Goal: Communication & Community: Connect with others

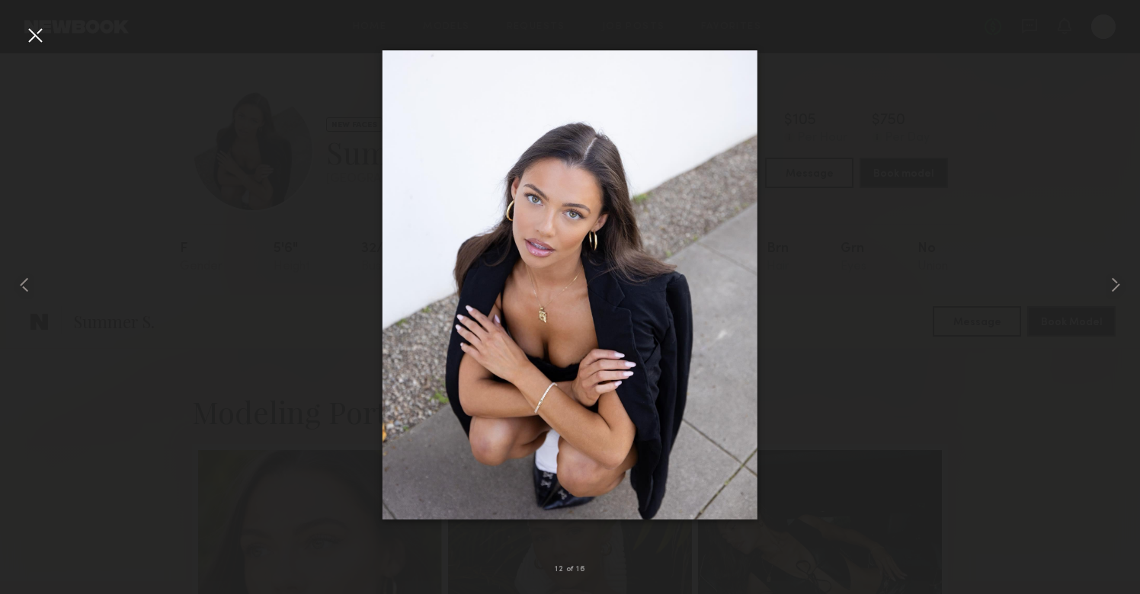
scroll to position [1046, 0]
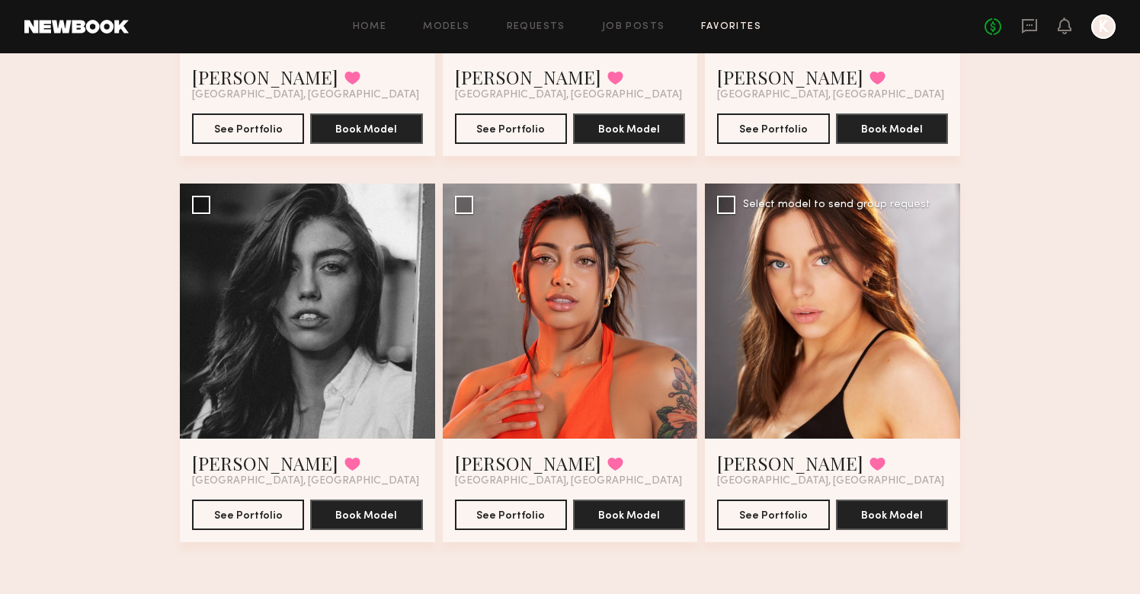
scroll to position [764, 0]
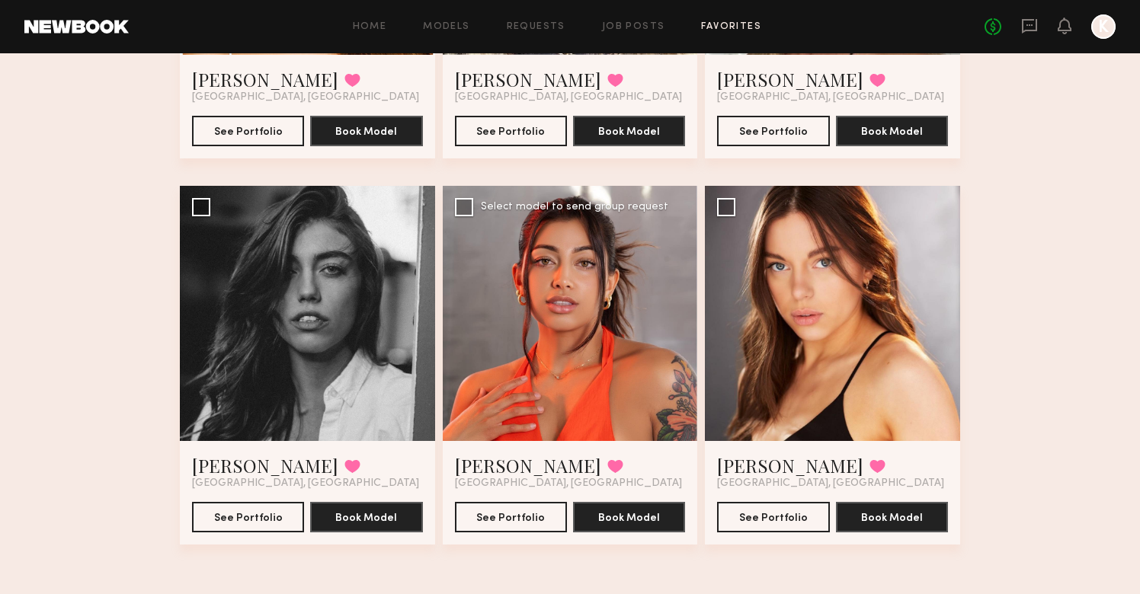
click at [620, 376] on div at bounding box center [570, 313] width 255 height 255
click at [511, 469] on link "[PERSON_NAME]" at bounding box center [528, 465] width 146 height 24
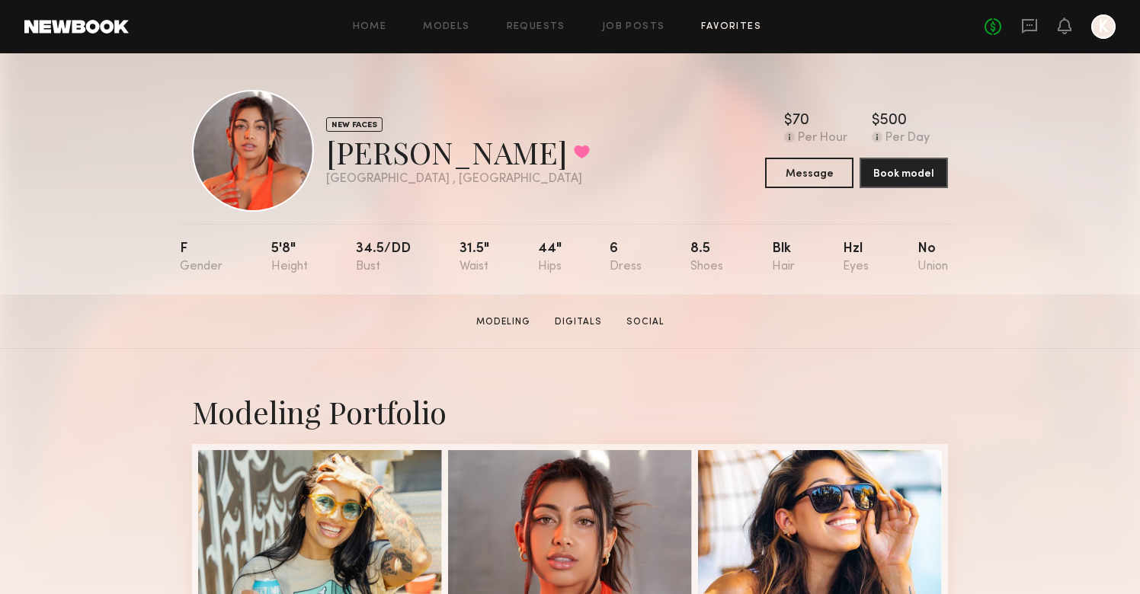
click at [717, 26] on link "Favorites" at bounding box center [731, 27] width 60 height 10
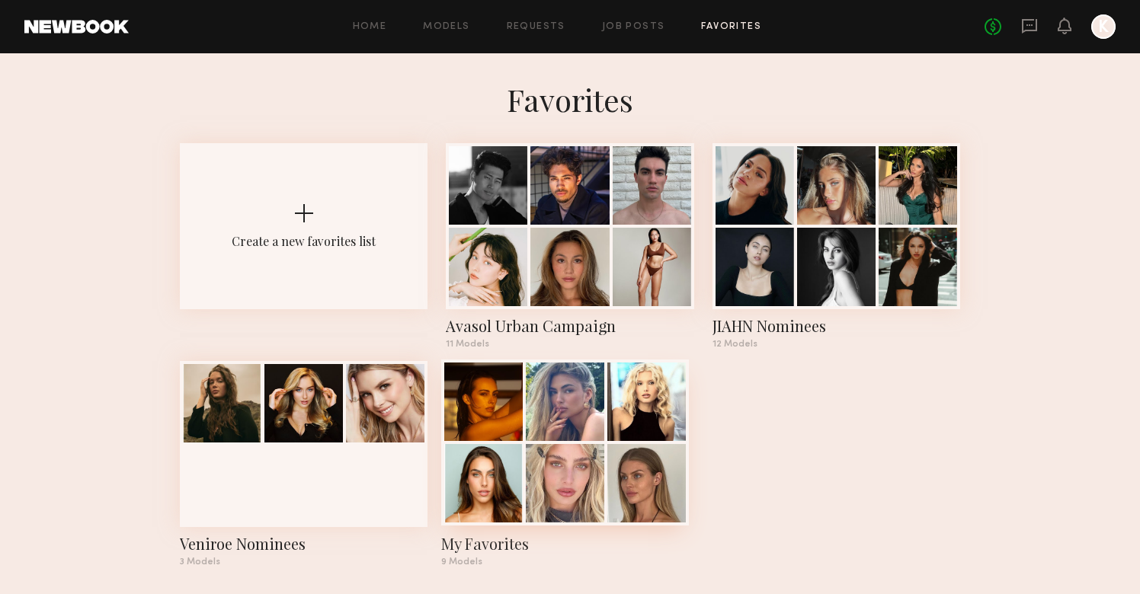
click at [526, 433] on div at bounding box center [565, 443] width 248 height 166
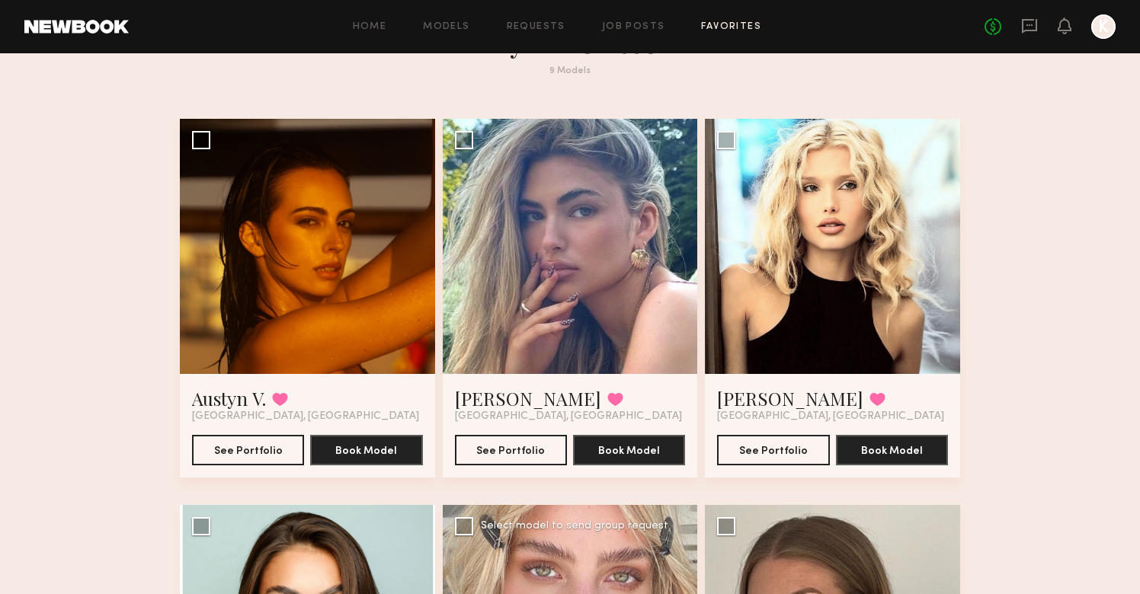
scroll to position [30, 0]
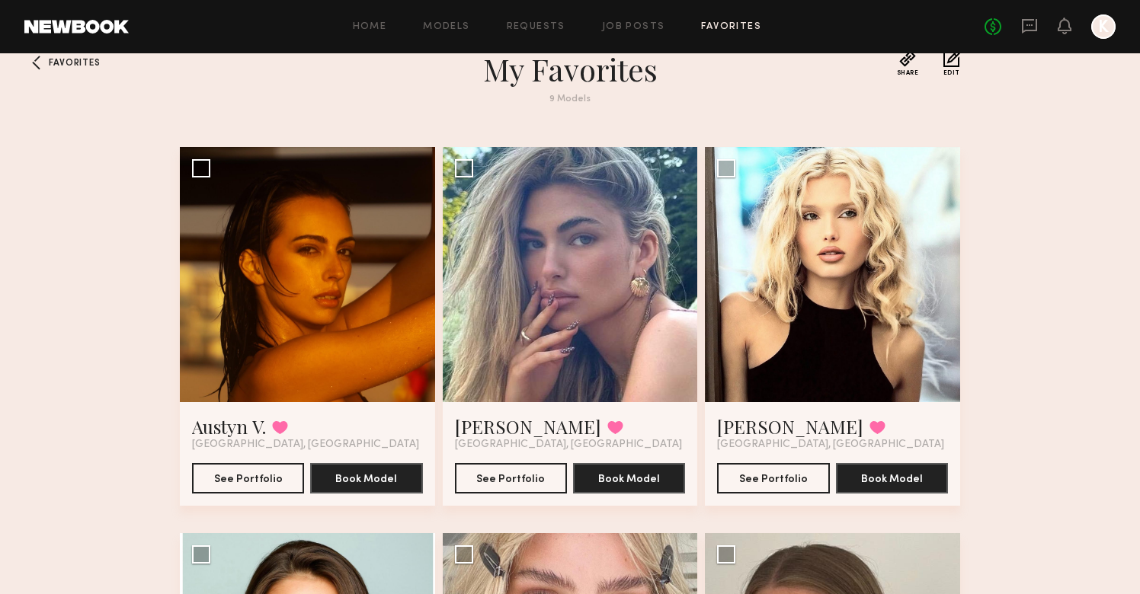
click at [714, 28] on link "Favorites" at bounding box center [731, 27] width 60 height 10
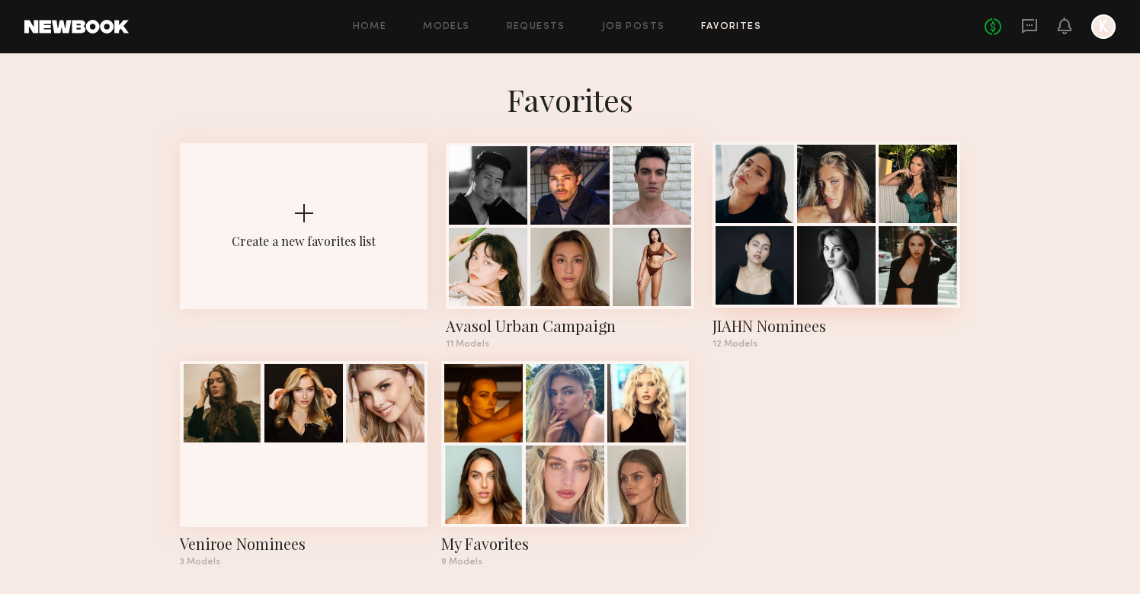
click at [771, 268] on div at bounding box center [755, 265] width 78 height 78
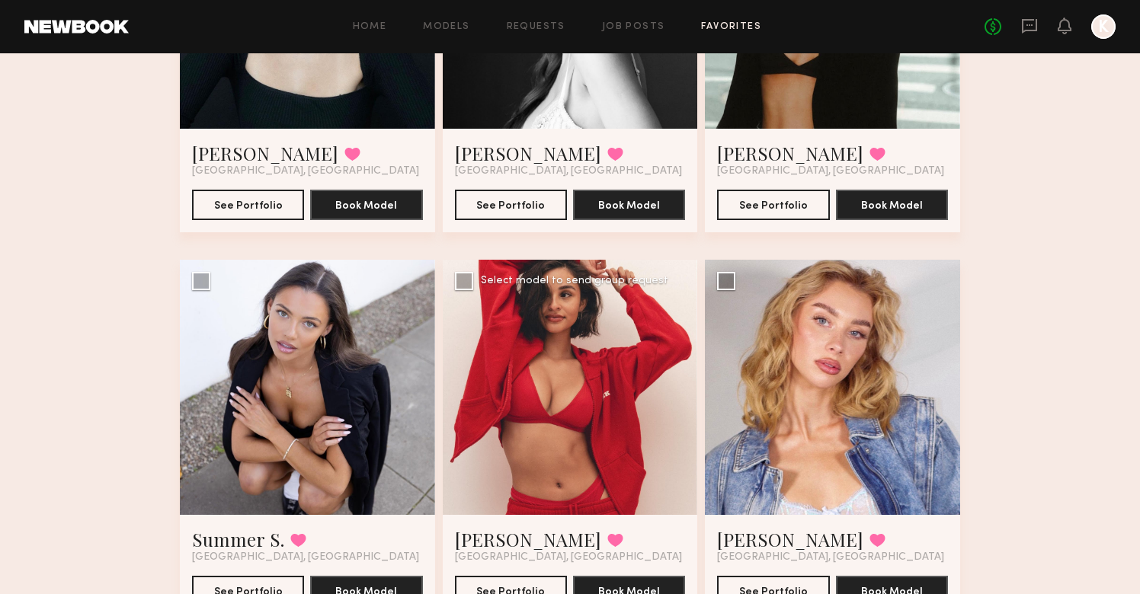
scroll to position [738, 0]
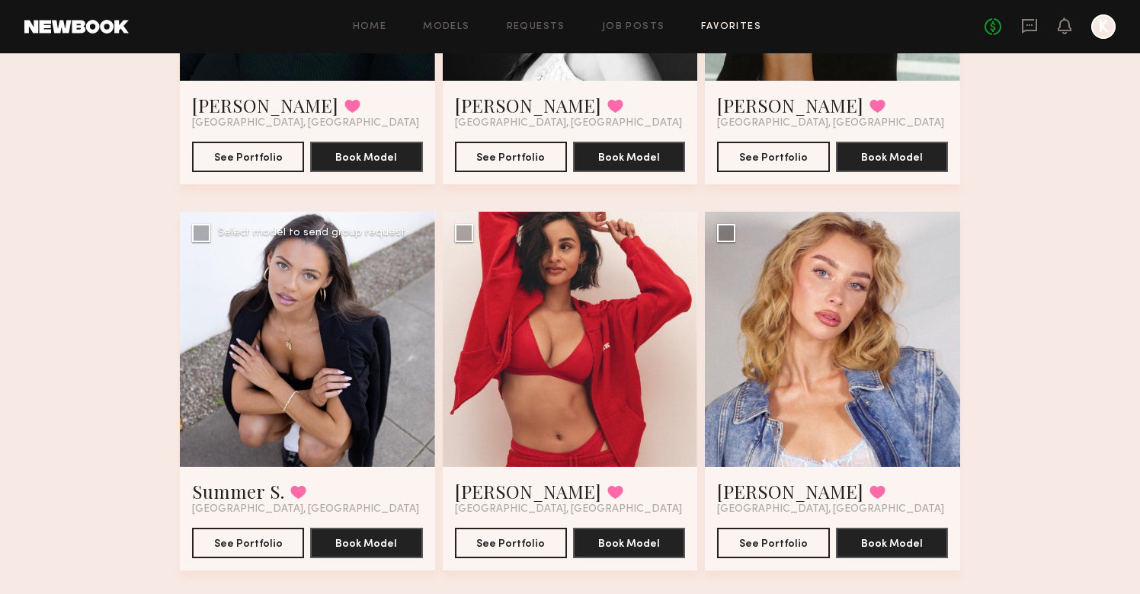
click at [293, 457] on div at bounding box center [307, 339] width 255 height 255
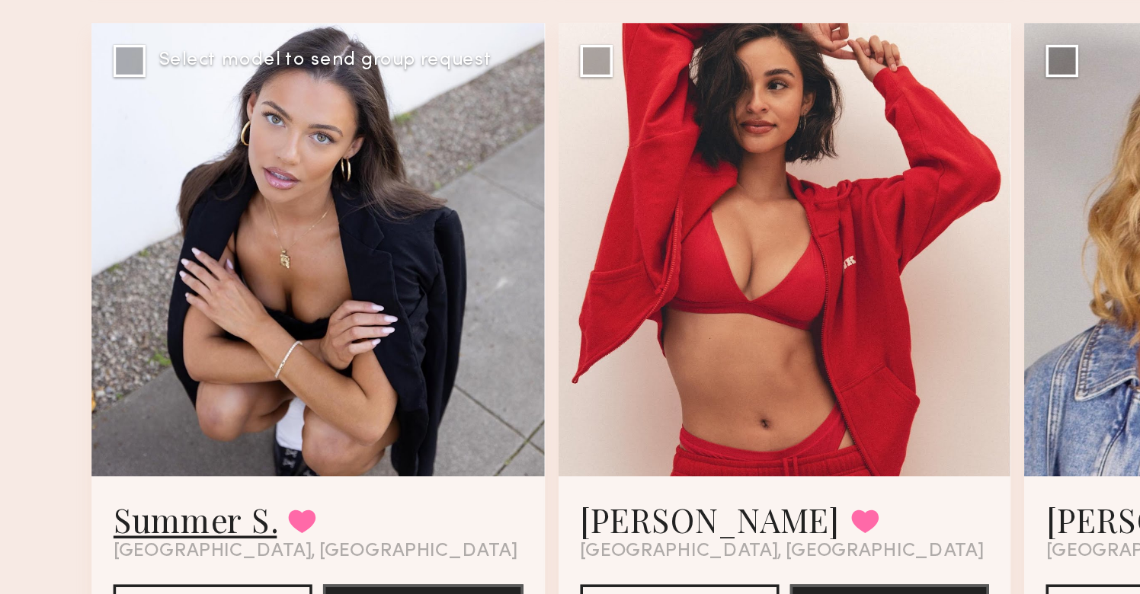
click at [192, 540] on link "Summer S." at bounding box center [238, 552] width 92 height 24
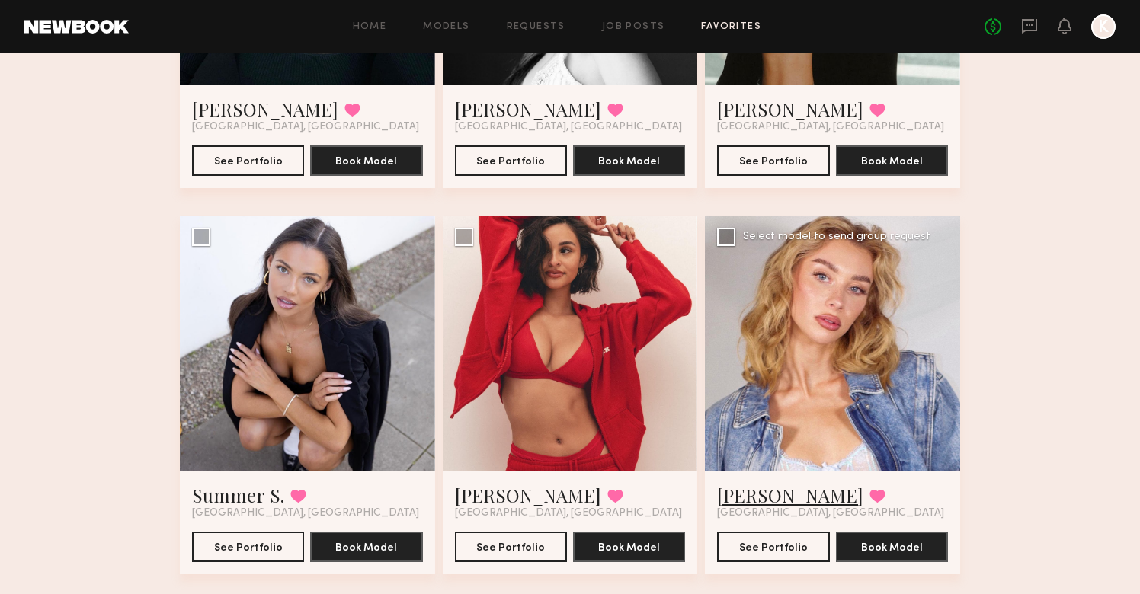
click at [770, 496] on link "Olivia D." at bounding box center [790, 495] width 146 height 24
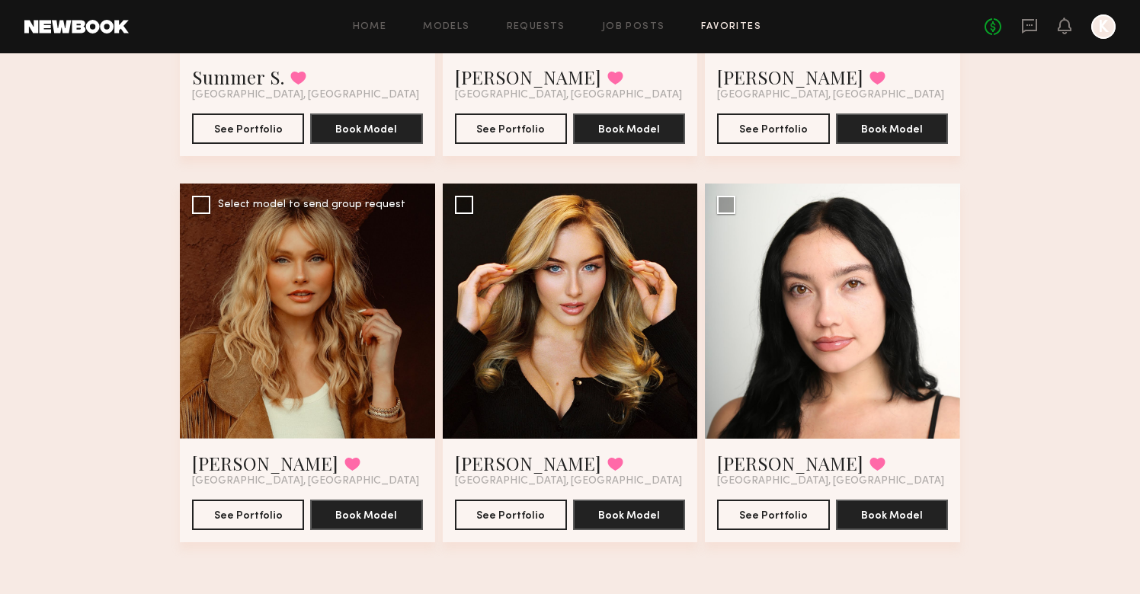
scroll to position [1152, 0]
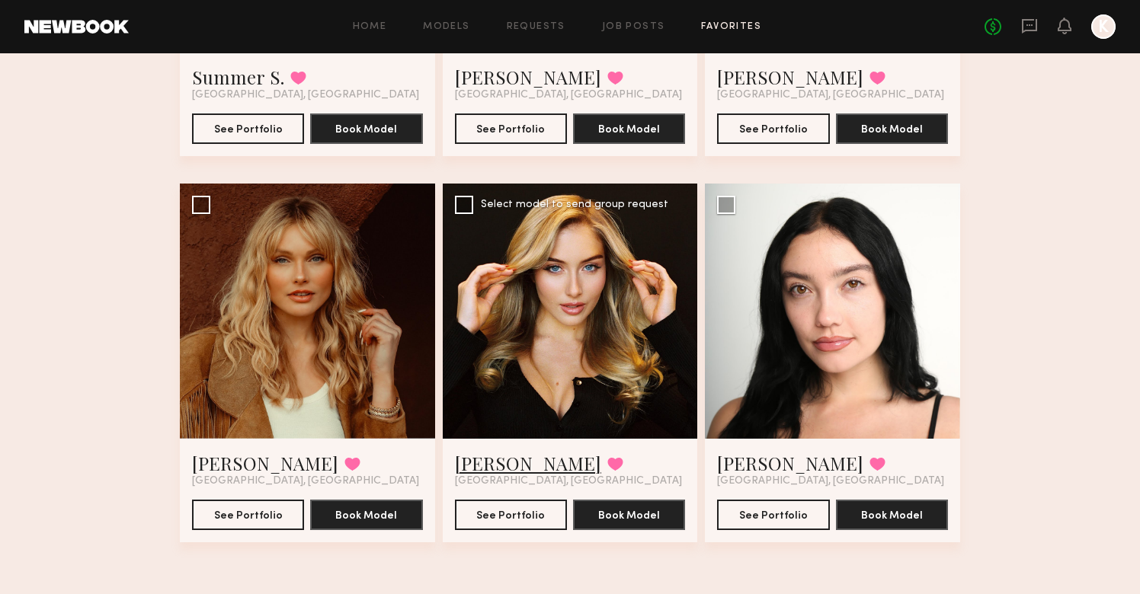
click at [510, 459] on link "Heloise H." at bounding box center [528, 463] width 146 height 24
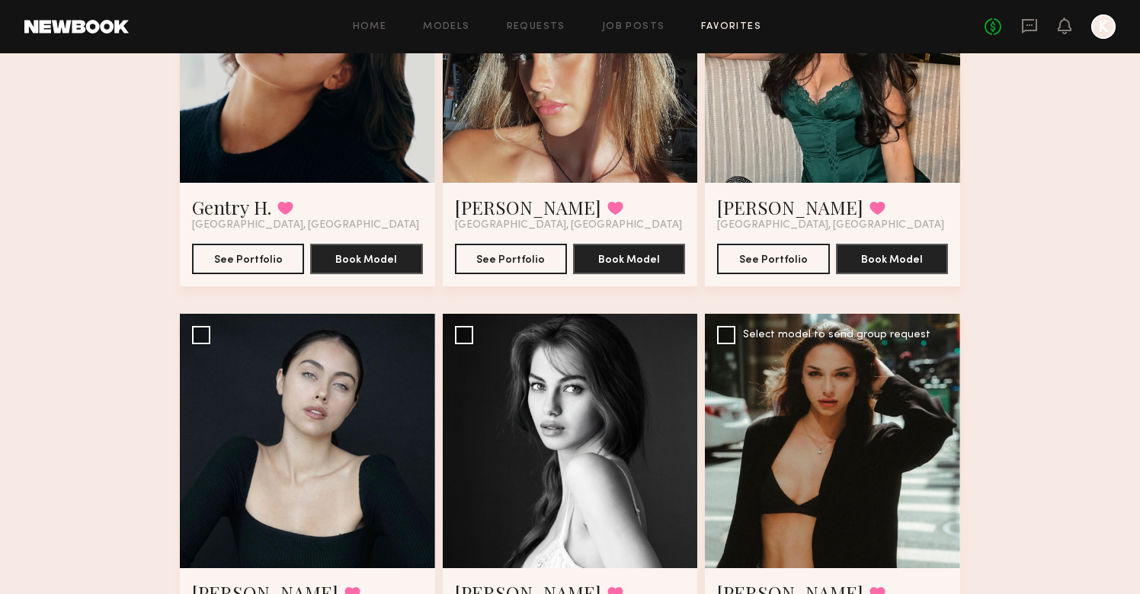
scroll to position [248, 0]
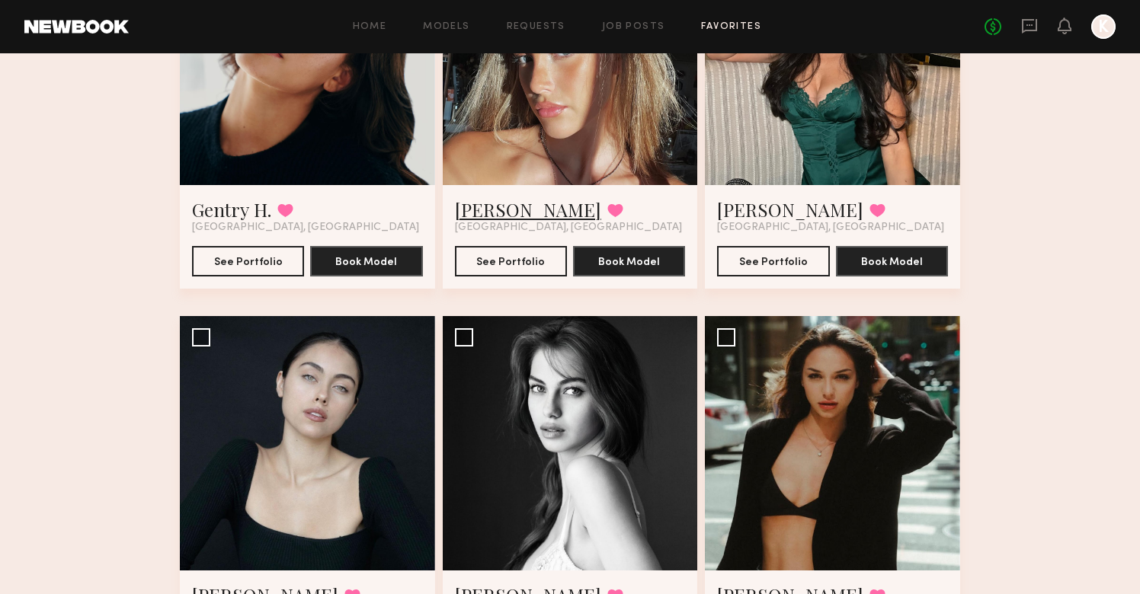
click at [510, 205] on link "Laetitia F." at bounding box center [528, 209] width 146 height 24
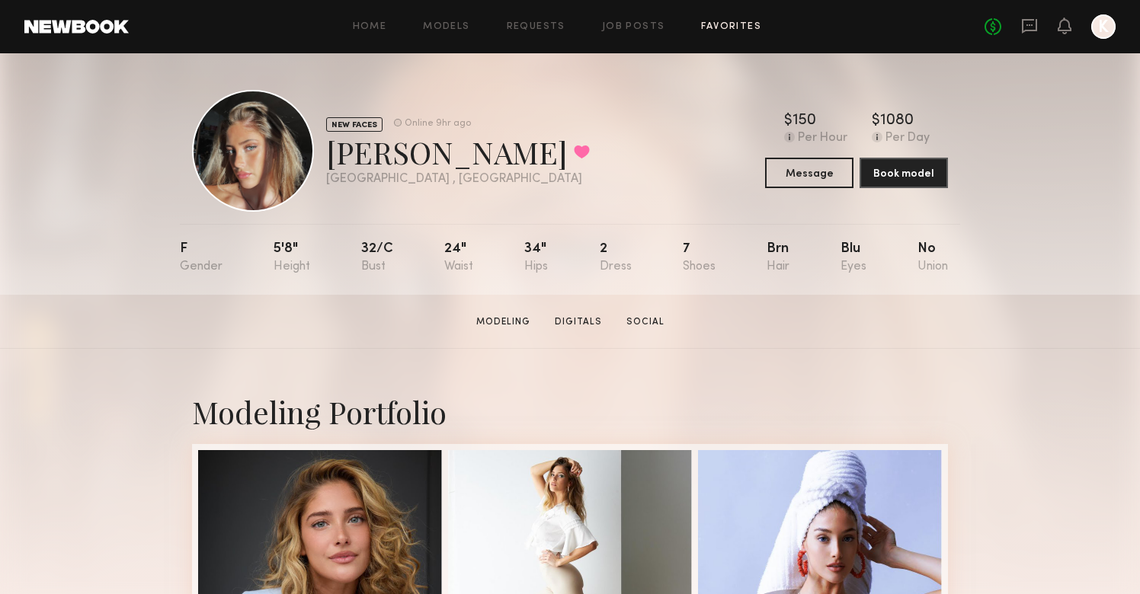
click at [719, 28] on link "Favorites" at bounding box center [731, 27] width 60 height 10
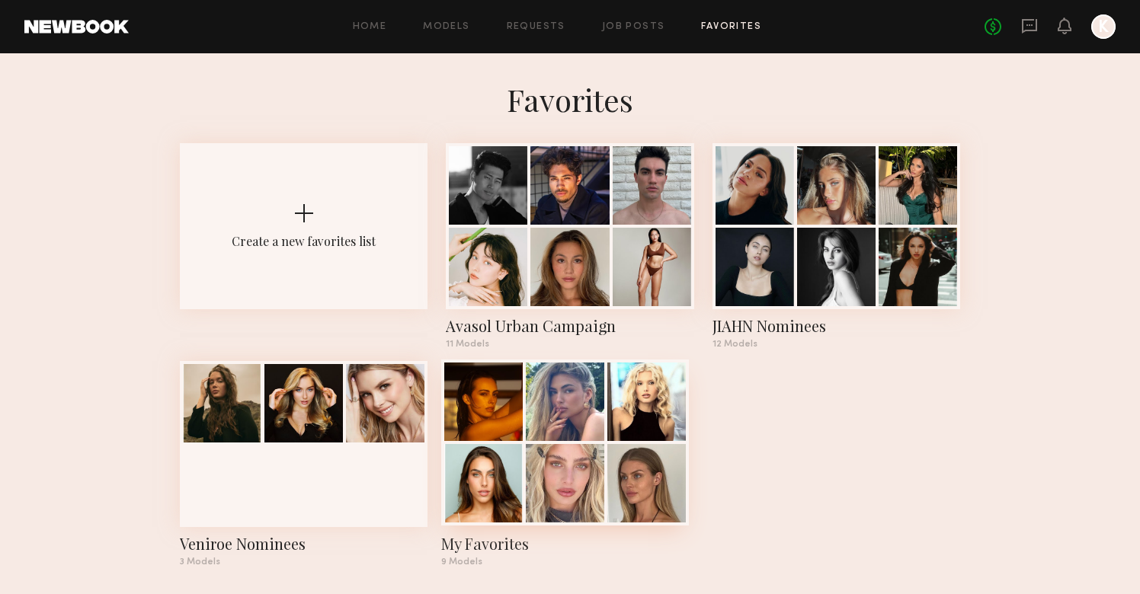
click at [497, 456] on div at bounding box center [483, 483] width 78 height 78
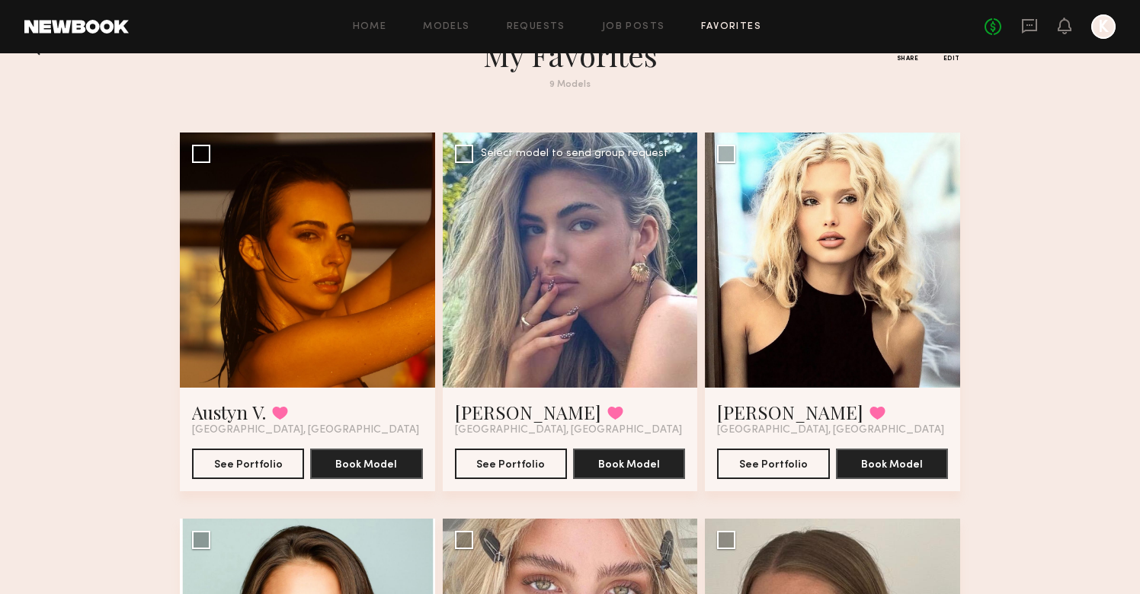
scroll to position [51, 0]
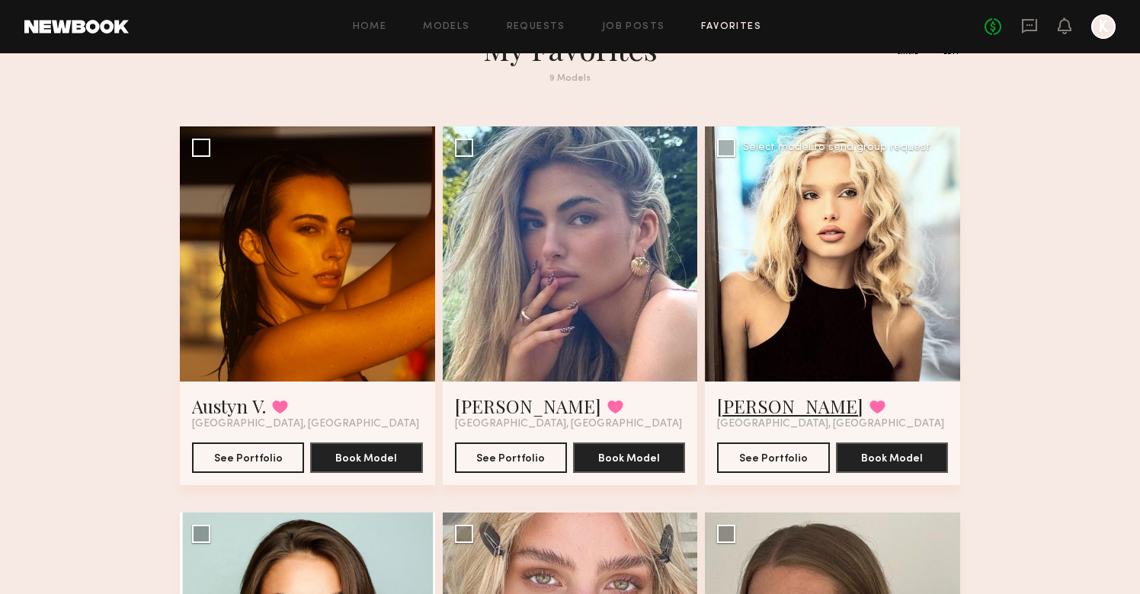
click at [746, 408] on link "Bianca A." at bounding box center [790, 406] width 146 height 24
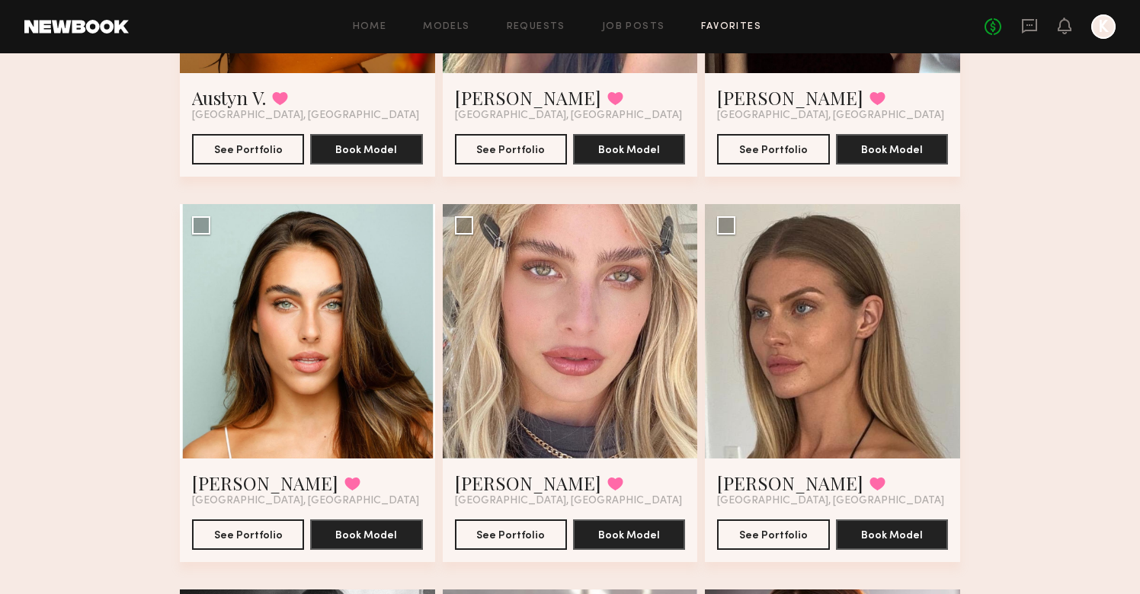
scroll to position [365, 0]
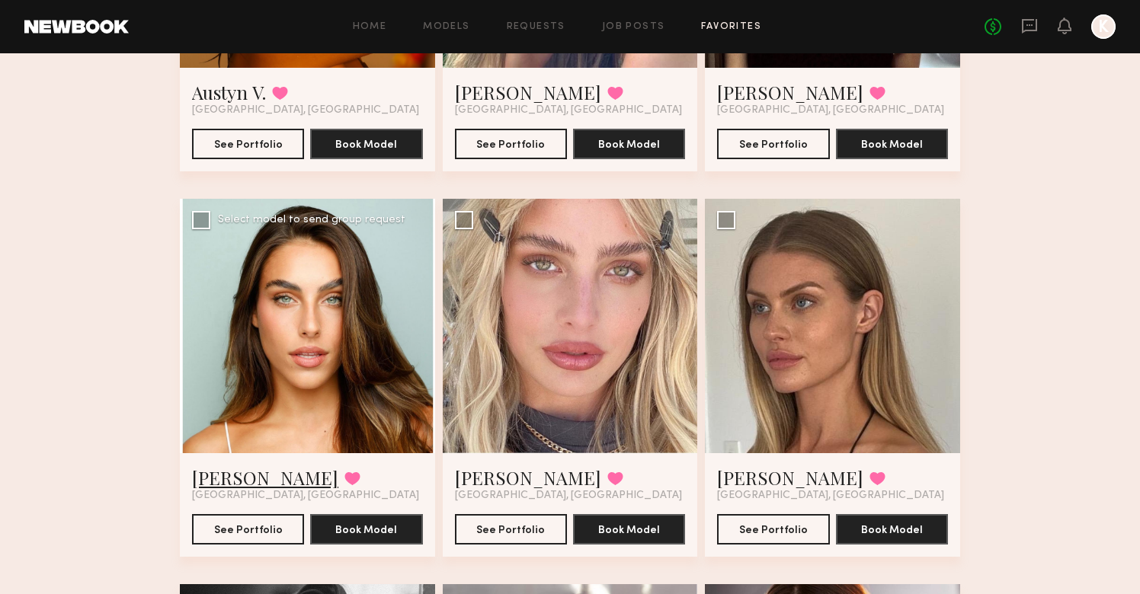
click at [213, 476] on link "Shelby M." at bounding box center [265, 478] width 146 height 24
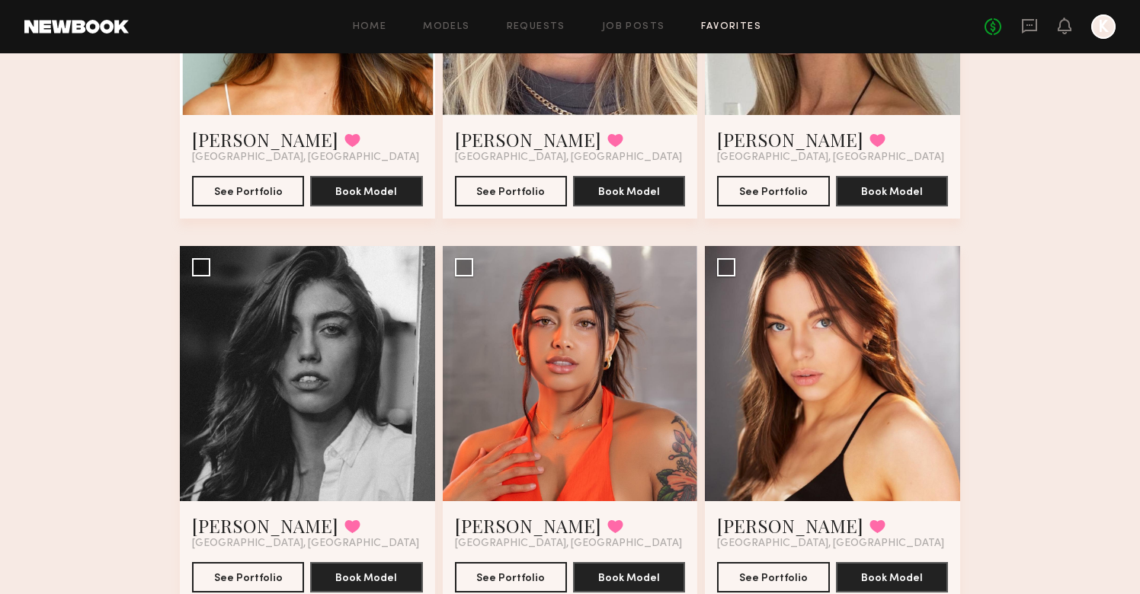
scroll to position [392, 0]
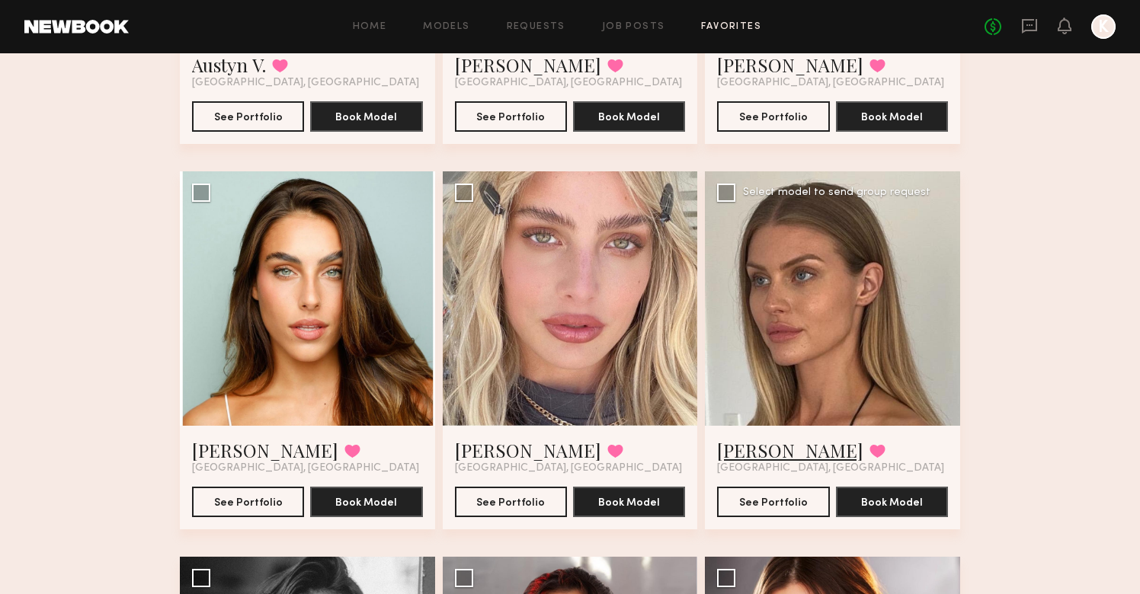
click at [758, 457] on link "[PERSON_NAME]" at bounding box center [790, 450] width 146 height 24
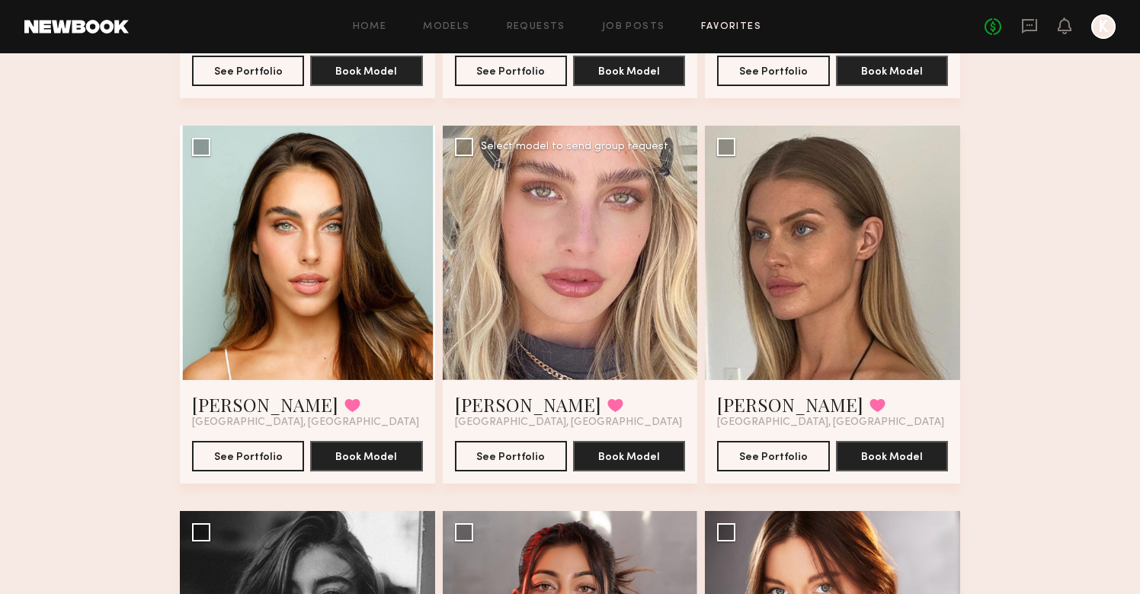
scroll to position [441, 0]
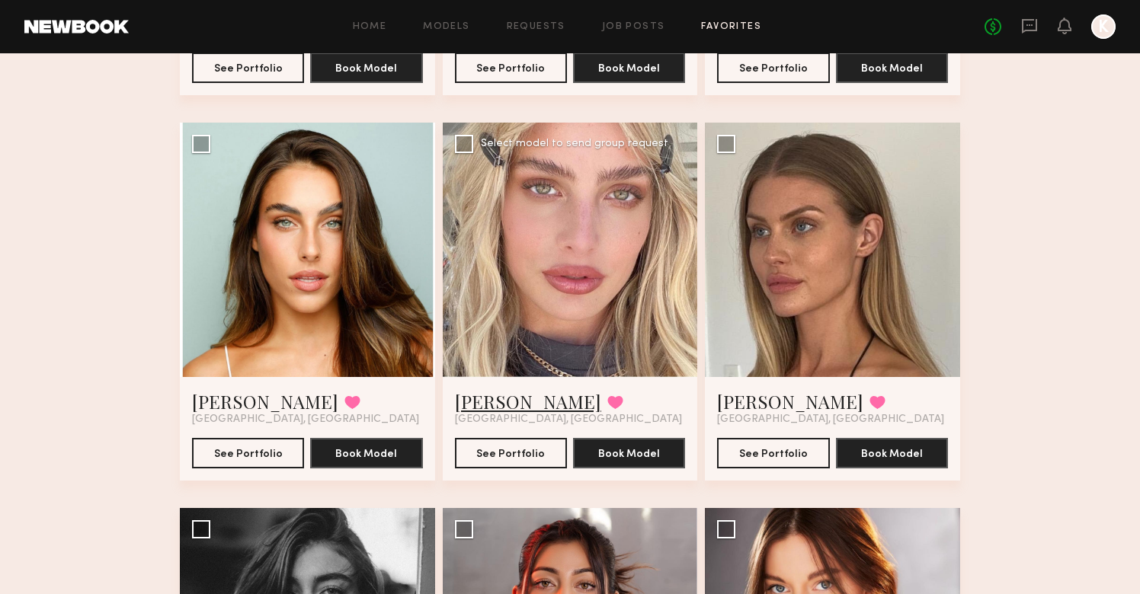
click at [490, 402] on link "Sabina K." at bounding box center [528, 401] width 146 height 24
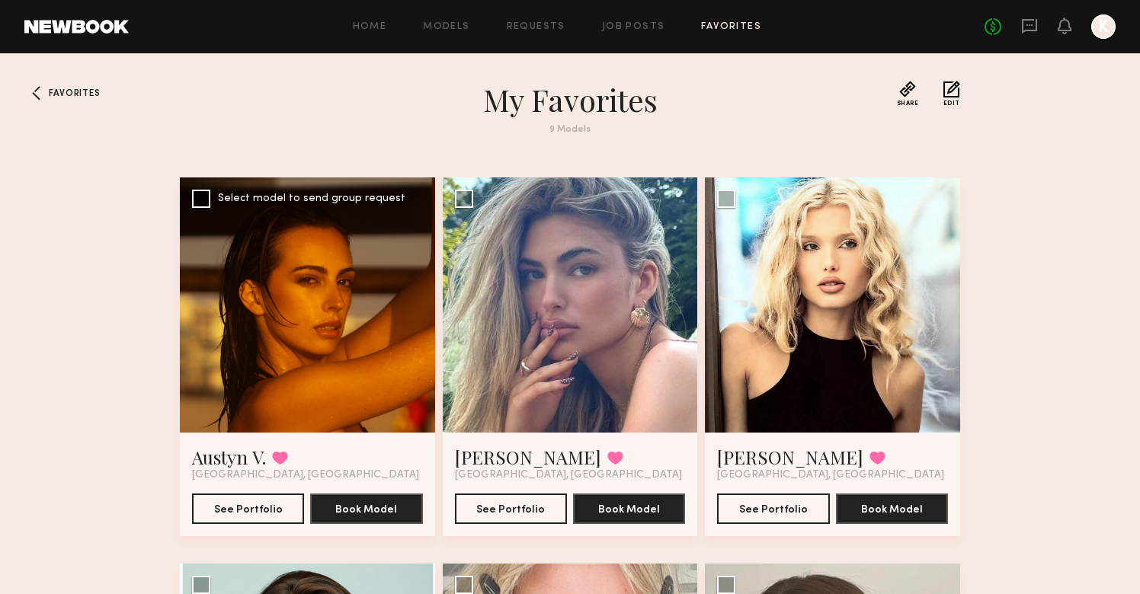
scroll to position [0, 0]
click at [489, 463] on link "Natasha E." at bounding box center [528, 457] width 146 height 24
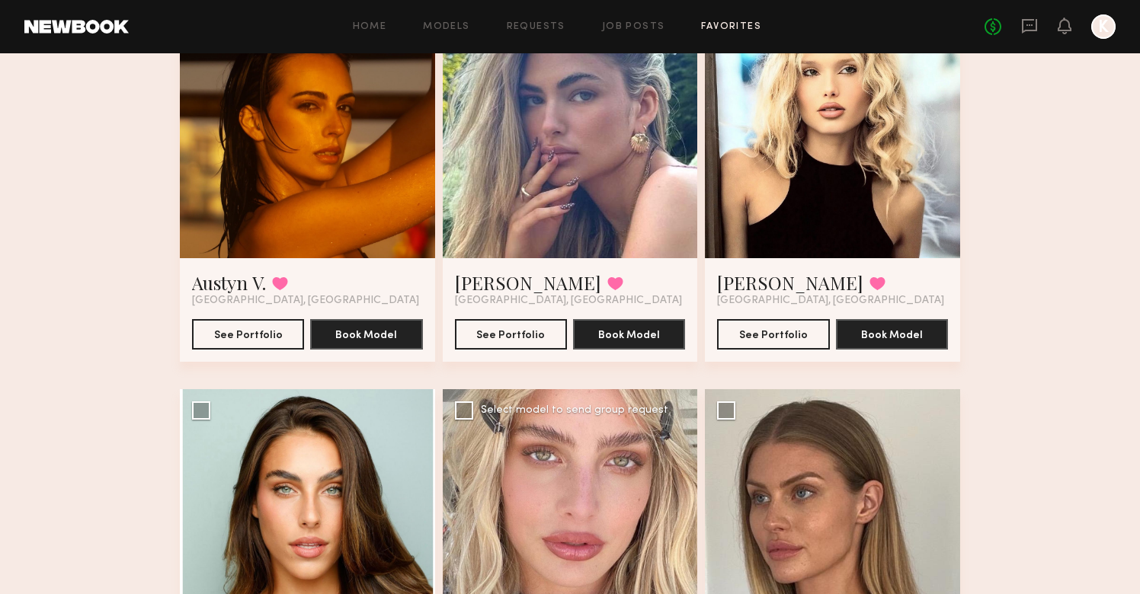
scroll to position [169, 0]
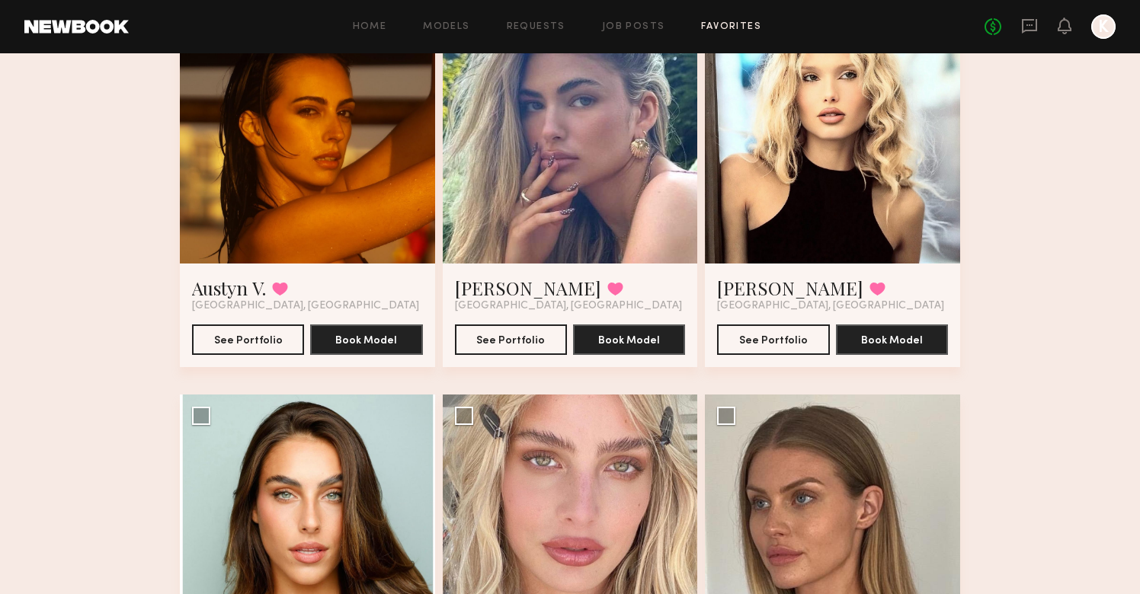
click at [722, 40] on header "Home Models Requests Job Posts Favorites Sign Out No fees up to $5,000 K" at bounding box center [570, 26] width 1140 height 53
click at [722, 21] on div "Home Models Requests Job Posts Favorites Sign Out No fees up to $5,000 K" at bounding box center [622, 26] width 987 height 24
click at [723, 27] on link "Favorites" at bounding box center [731, 27] width 60 height 10
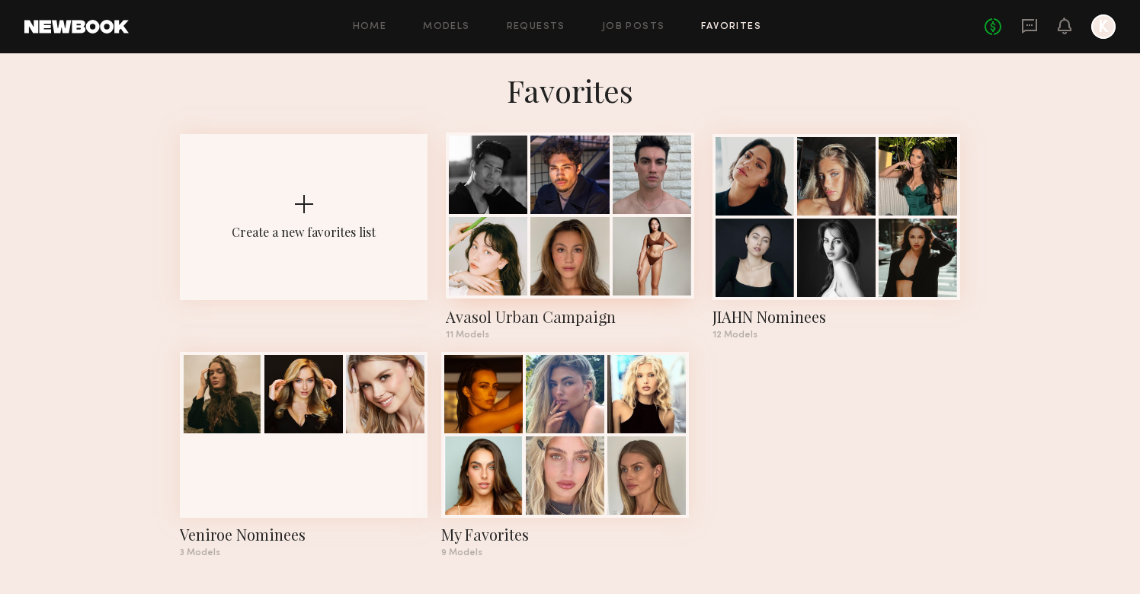
scroll to position [12, 0]
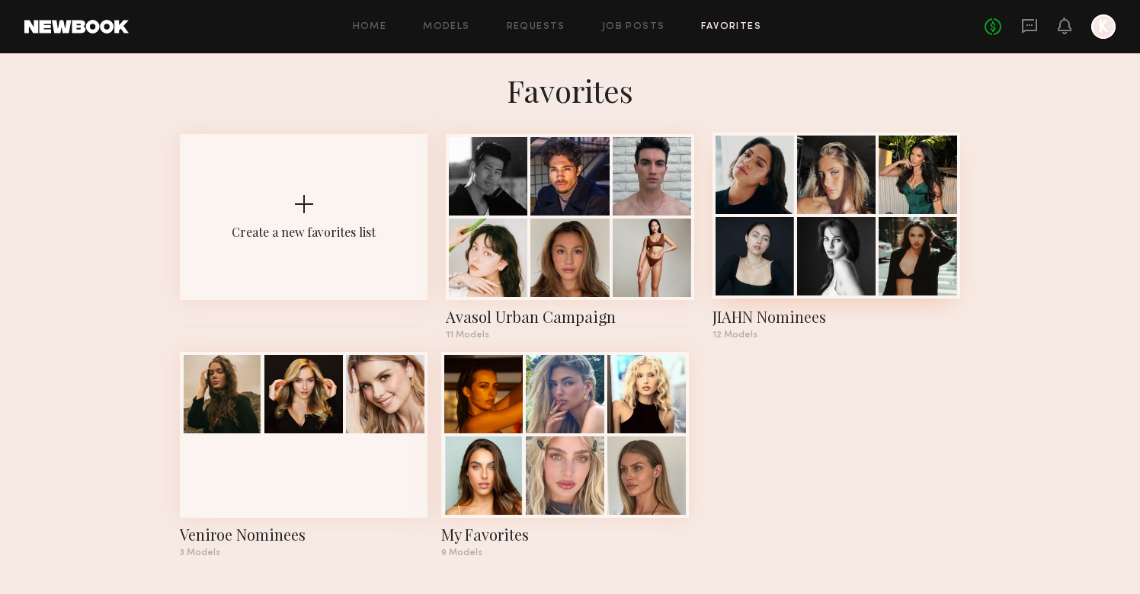
click at [793, 258] on div at bounding box center [755, 256] width 78 height 78
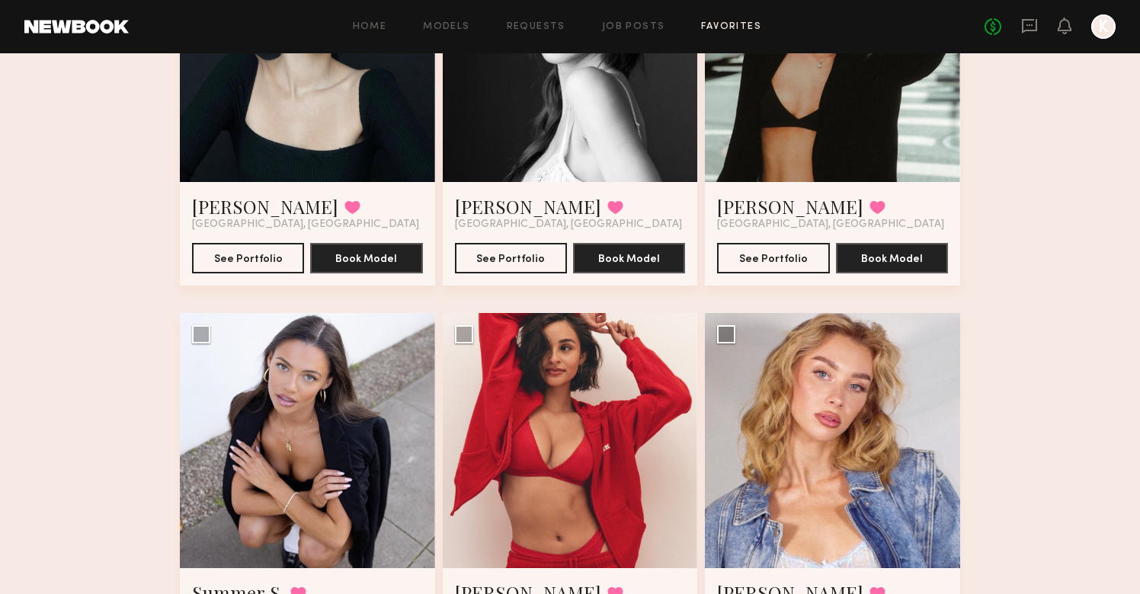
scroll to position [676, 0]
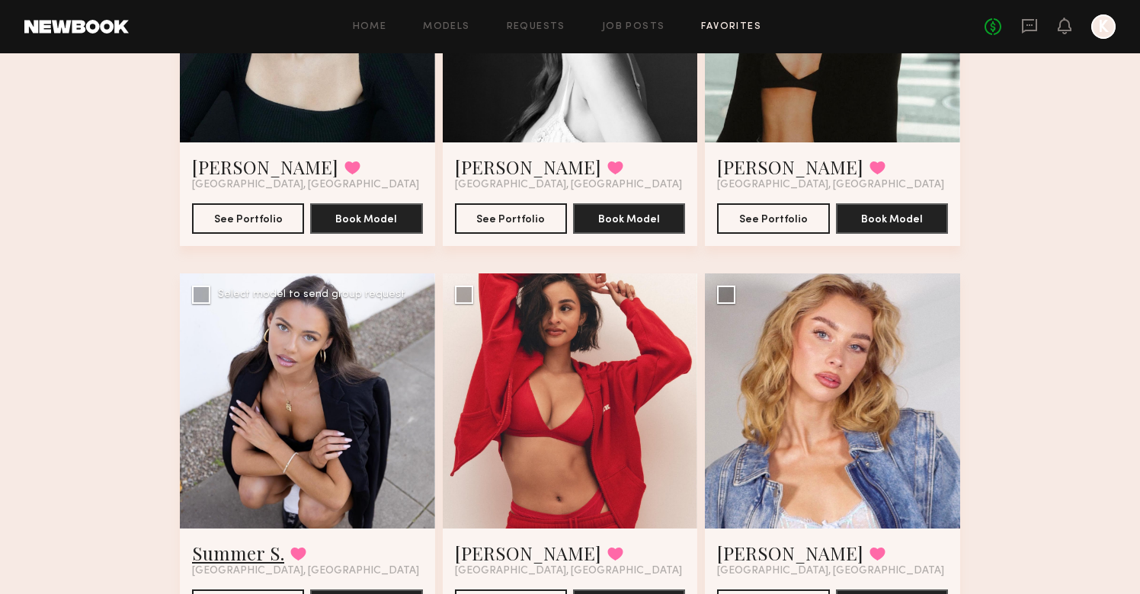
click at [264, 552] on link "Summer S." at bounding box center [238, 553] width 92 height 24
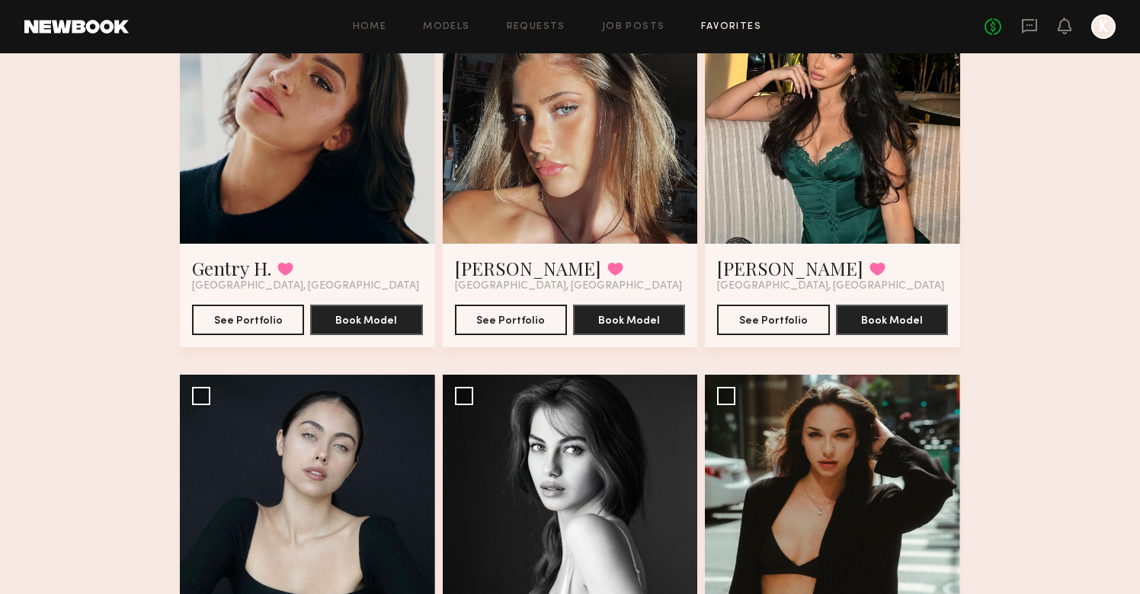
scroll to position [216, 0]
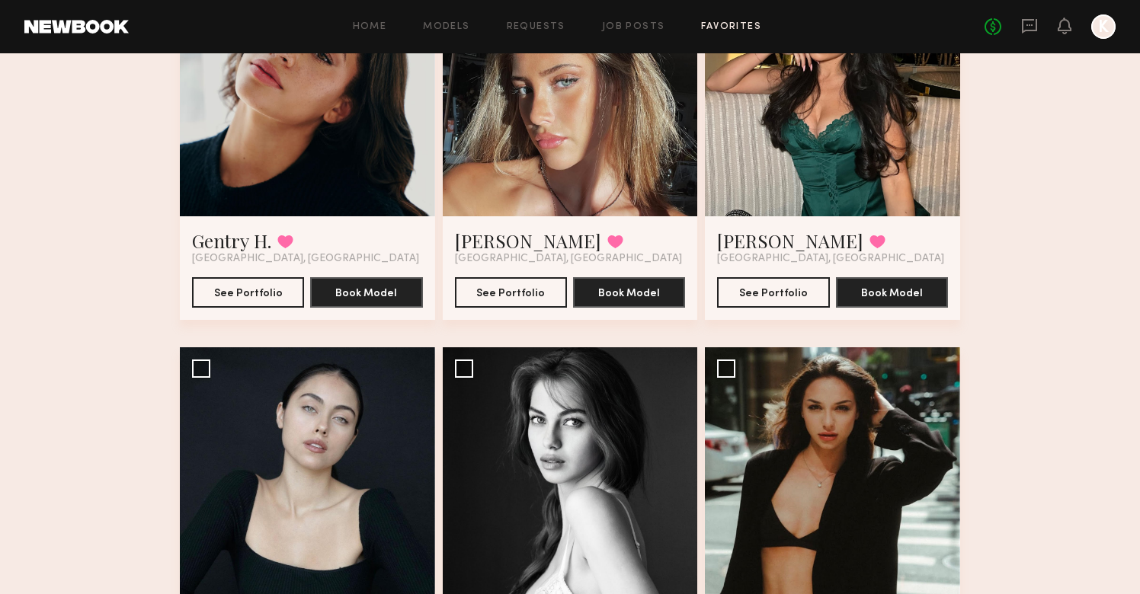
scroll to position [12, 0]
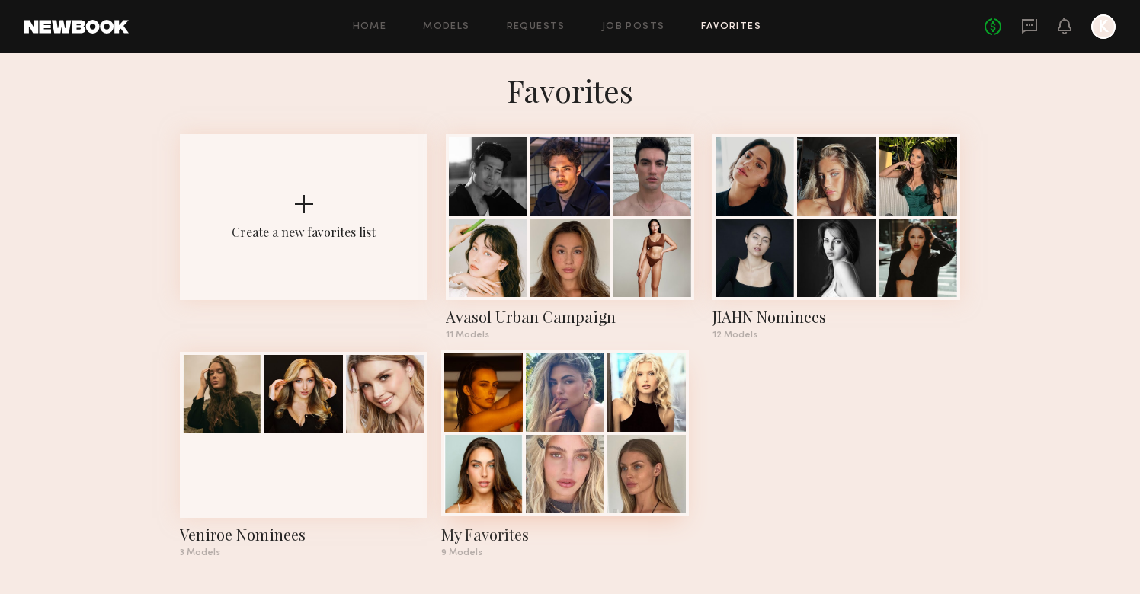
click at [613, 485] on div at bounding box center [646, 474] width 78 height 78
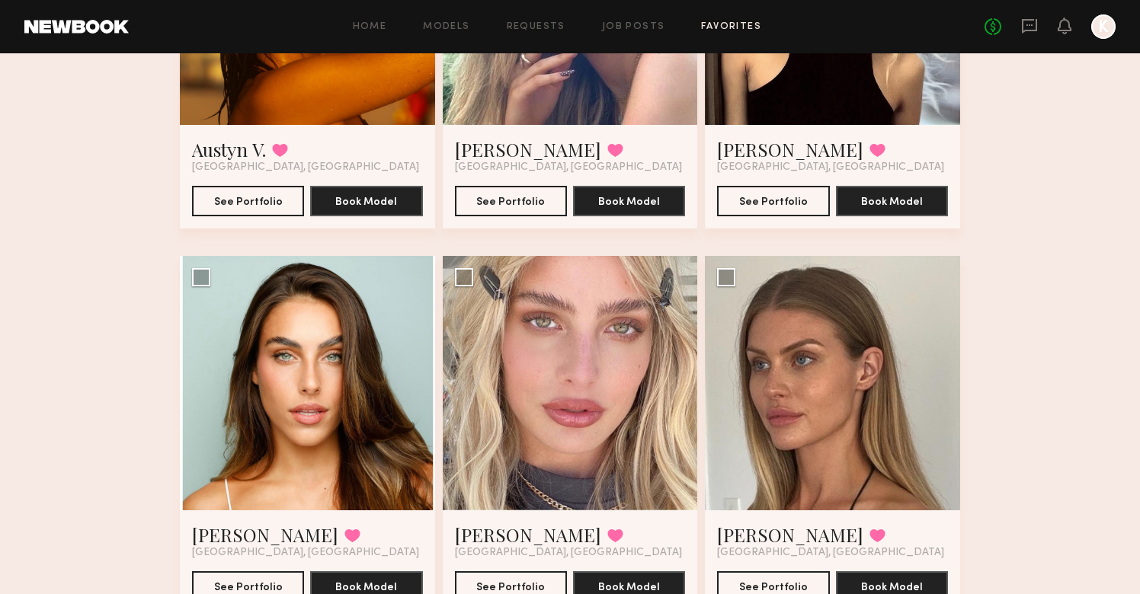
scroll to position [343, 0]
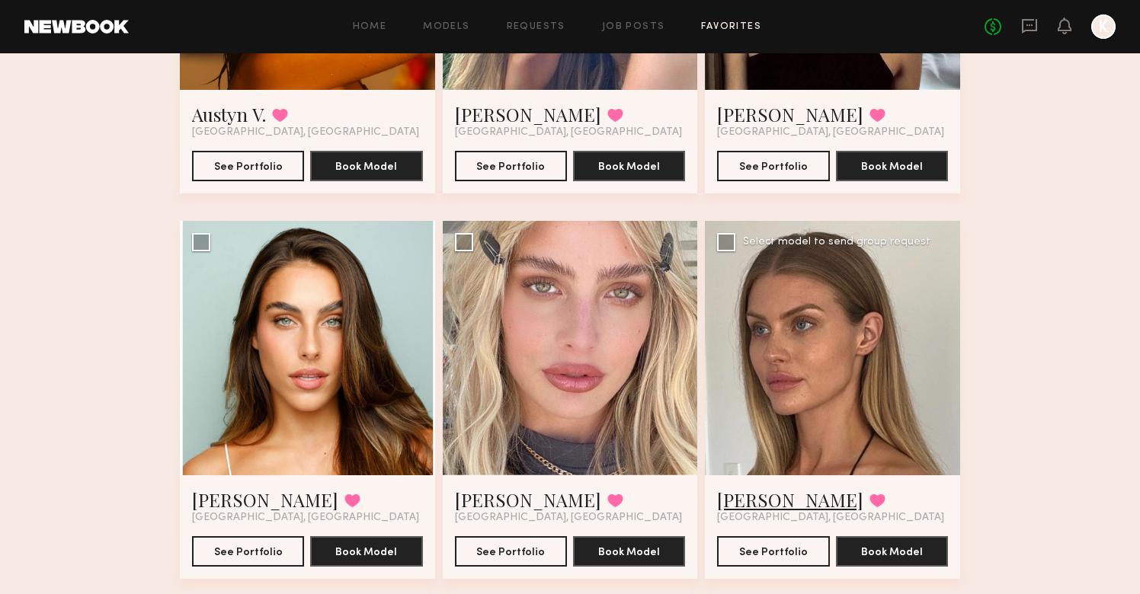
click at [773, 505] on link "[PERSON_NAME]" at bounding box center [790, 500] width 146 height 24
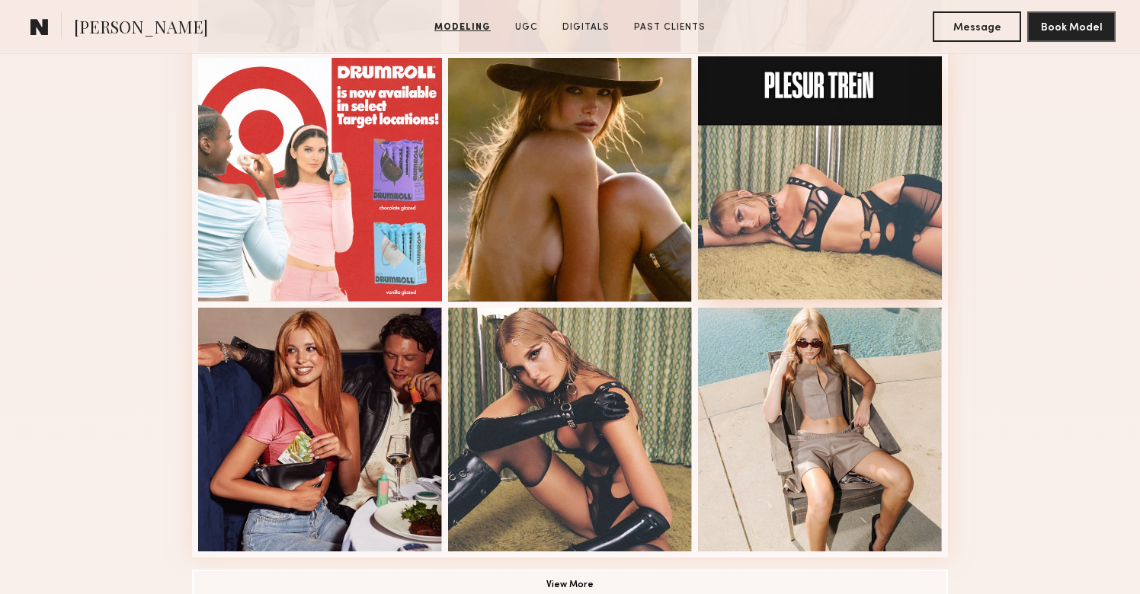
scroll to position [934, 0]
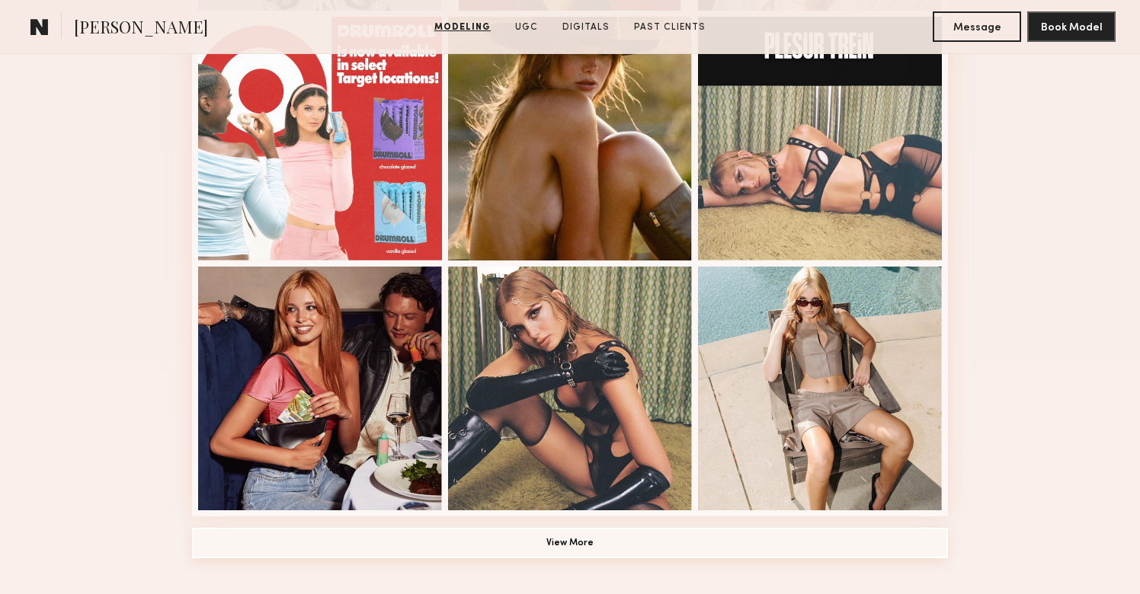
click at [578, 539] on button "View More" at bounding box center [570, 543] width 756 height 30
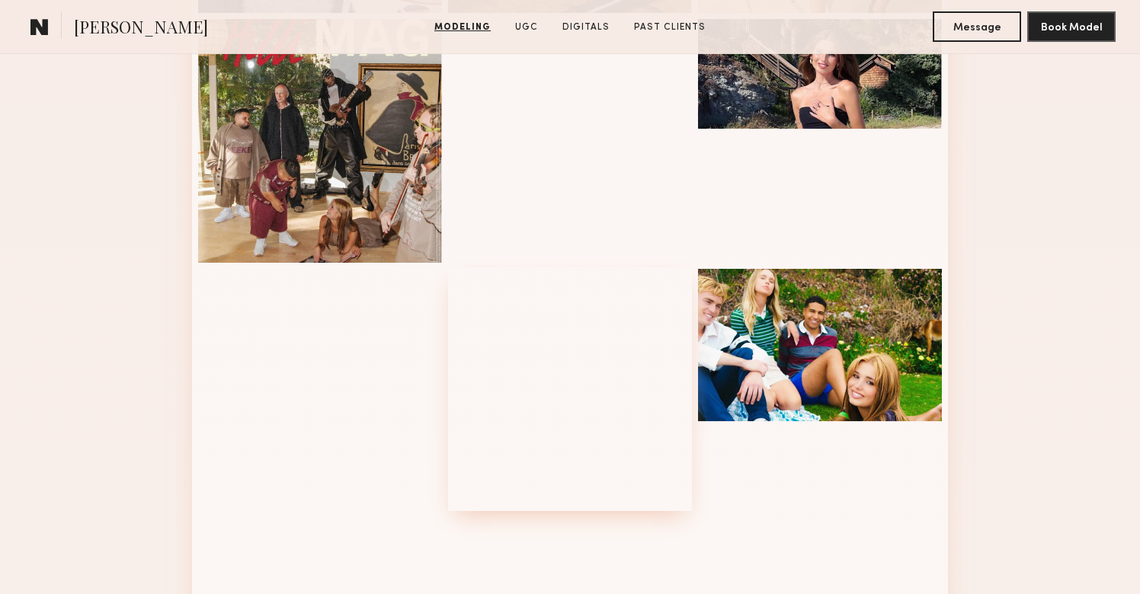
scroll to position [1474, 0]
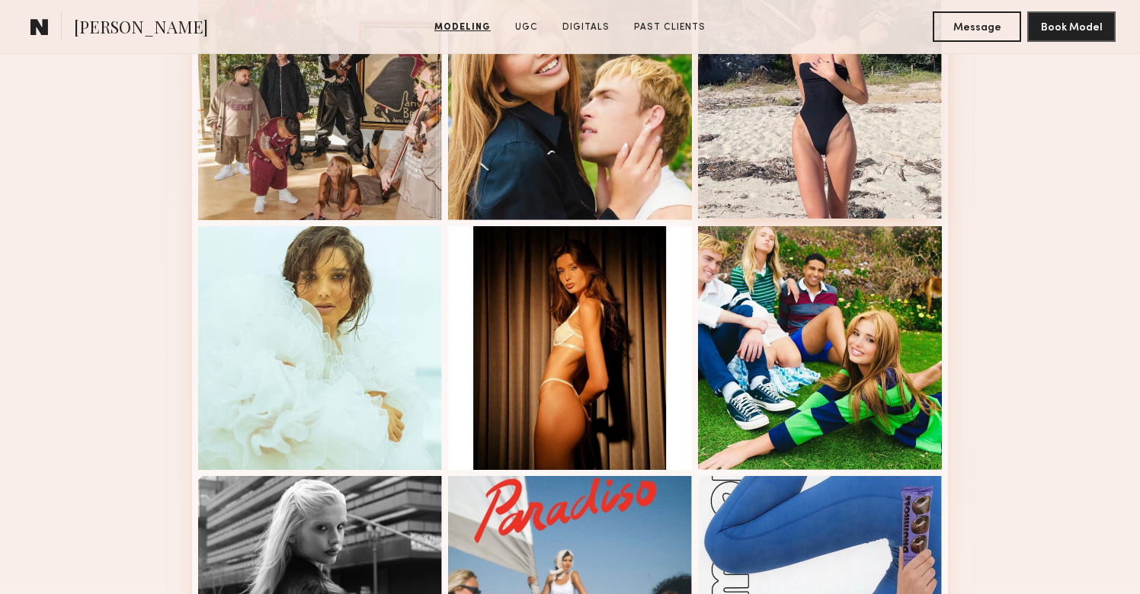
click at [788, 182] on div at bounding box center [820, 97] width 244 height 244
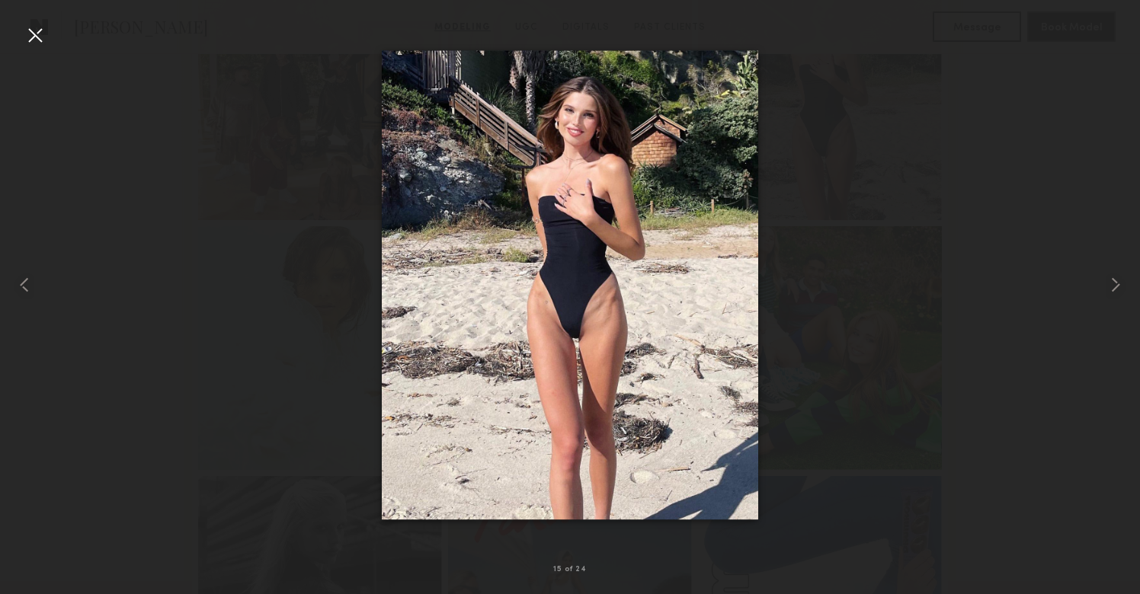
click at [38, 40] on div at bounding box center [35, 35] width 24 height 24
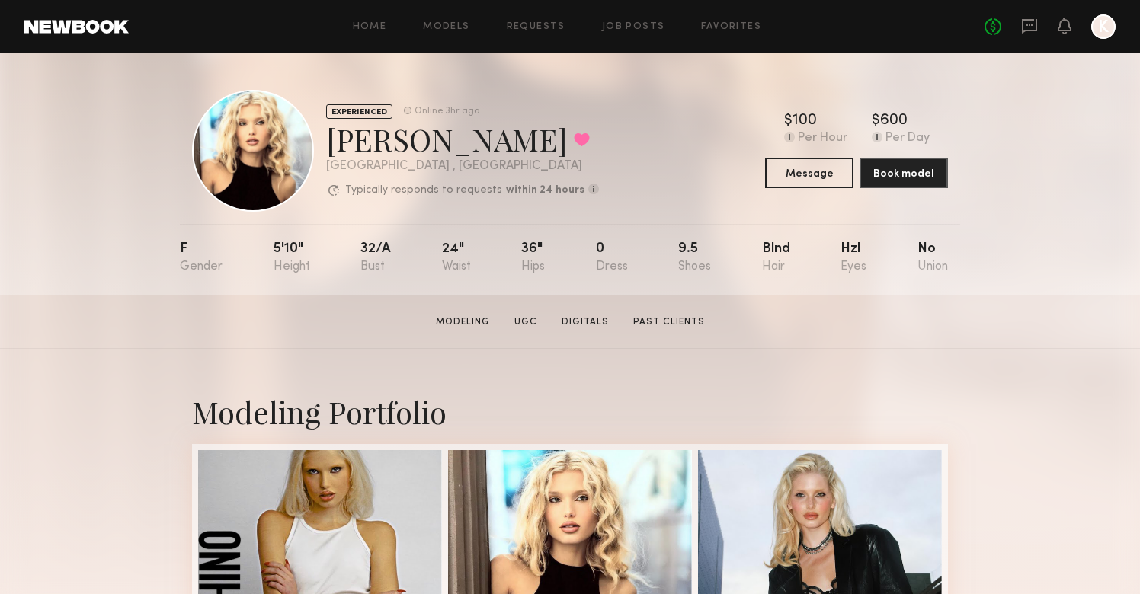
scroll to position [0, 0]
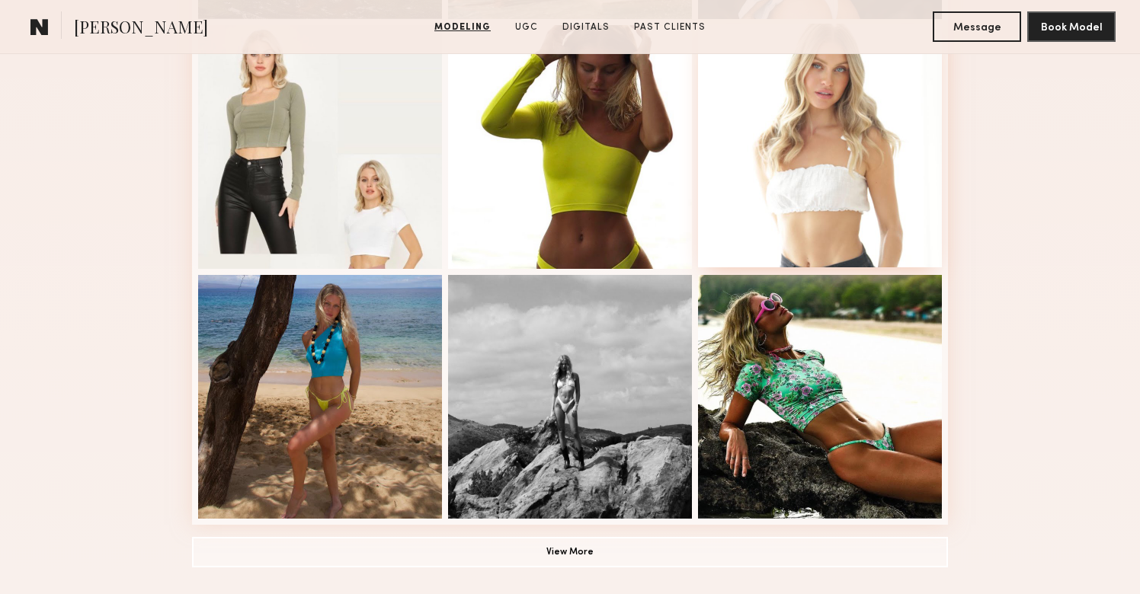
scroll to position [1009, 0]
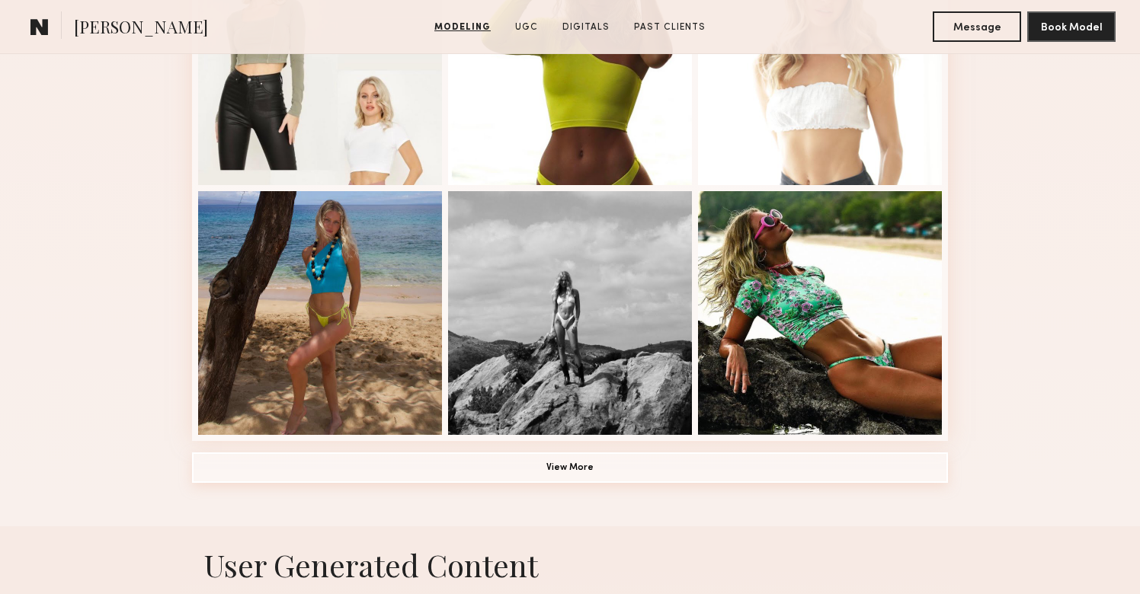
click at [674, 463] on button "View More" at bounding box center [570, 468] width 756 height 30
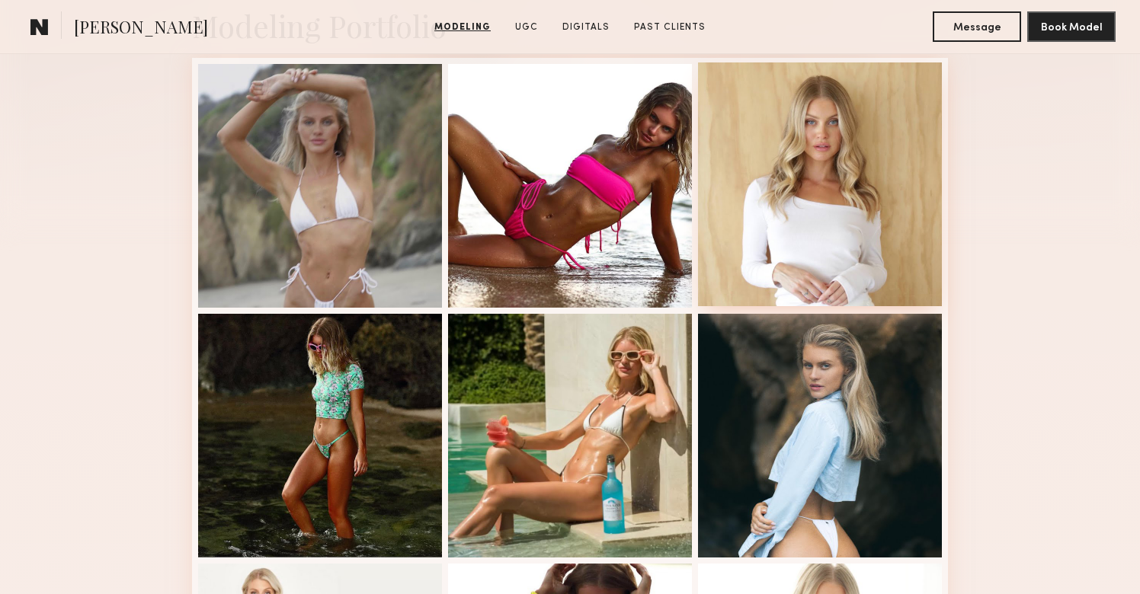
scroll to position [416, 0]
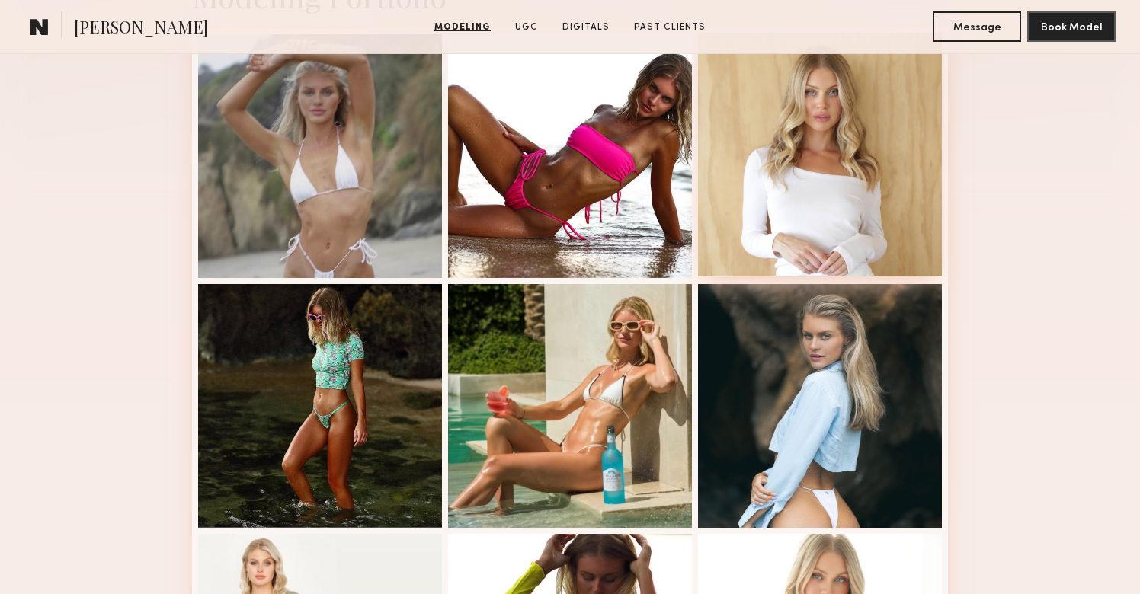
click at [809, 228] on div at bounding box center [820, 155] width 244 height 244
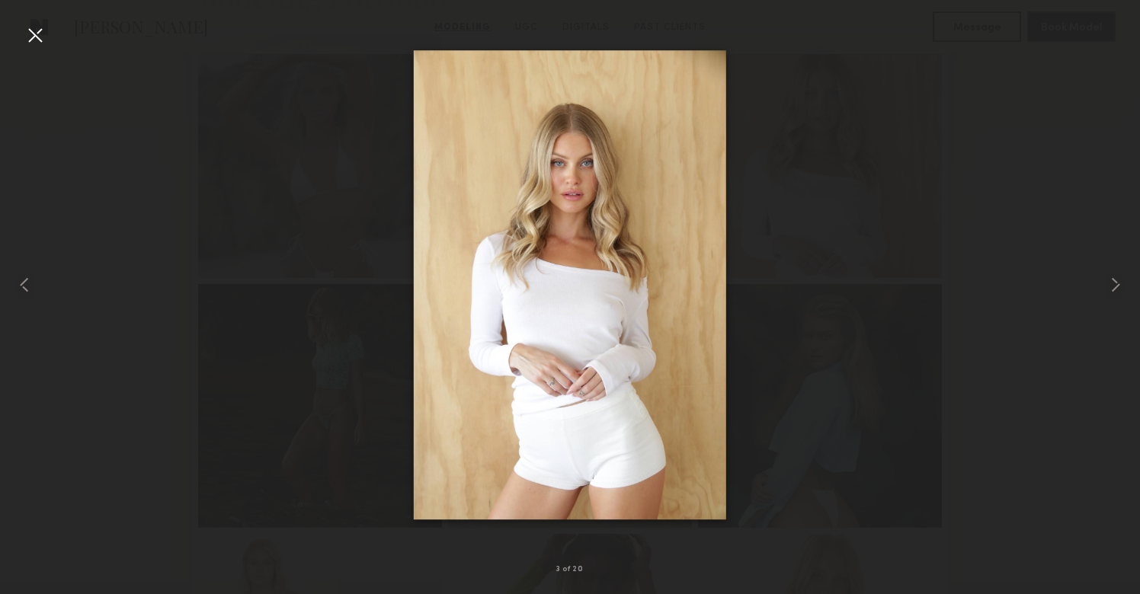
click at [29, 30] on div at bounding box center [35, 35] width 24 height 24
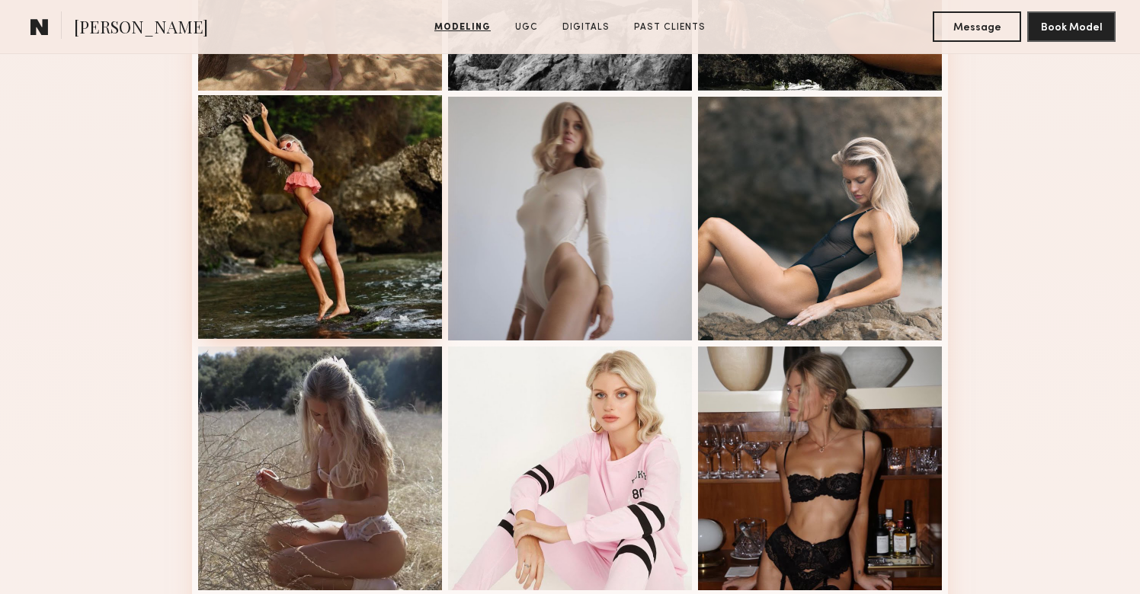
scroll to position [1355, 0]
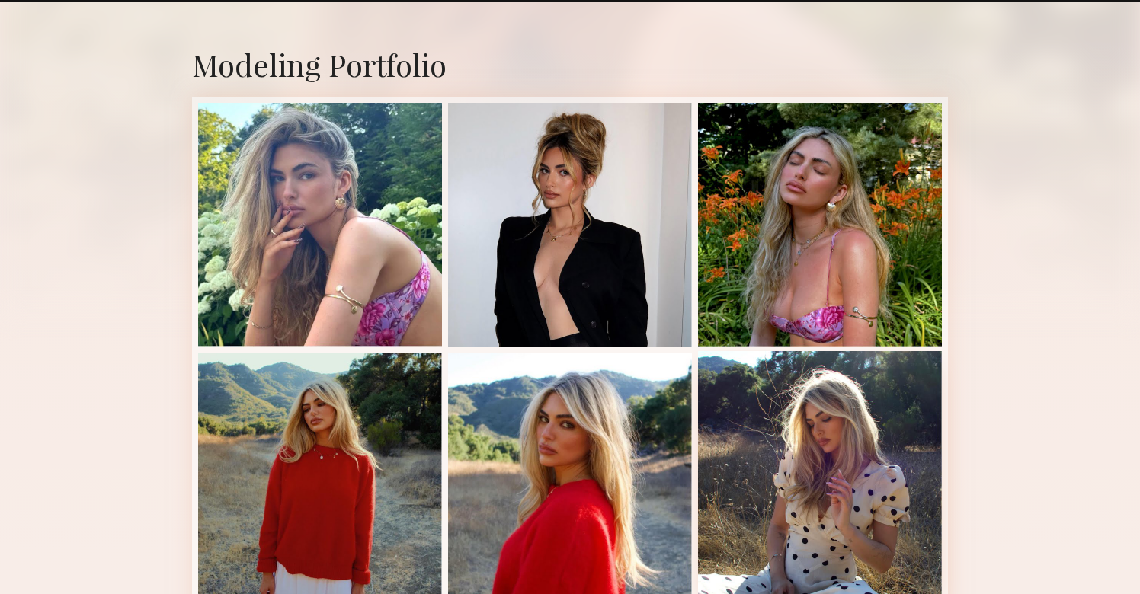
scroll to position [292, 0]
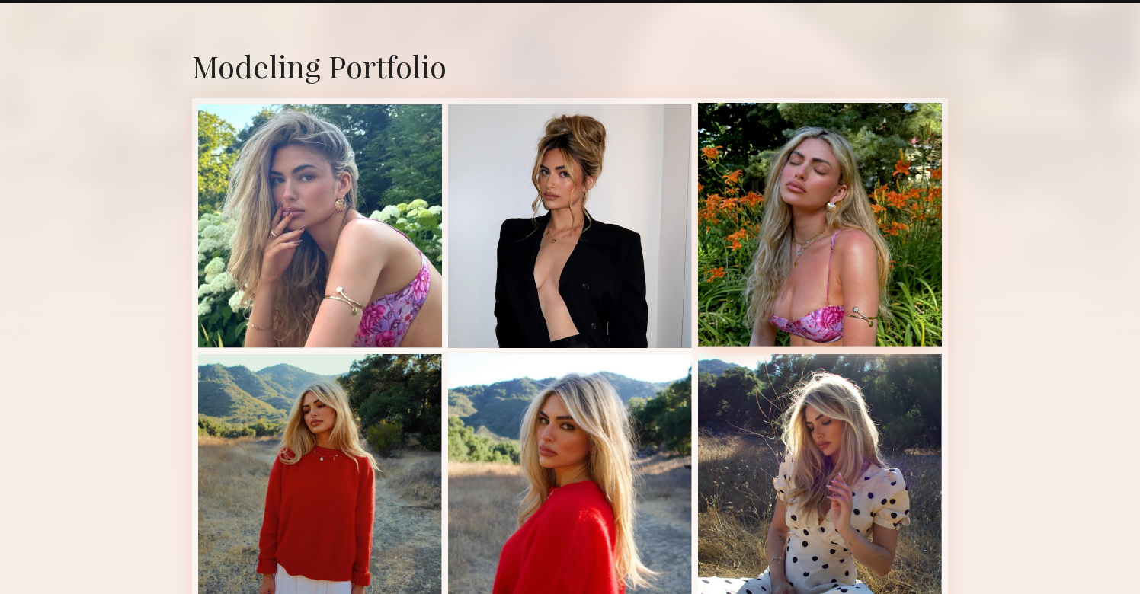
click at [775, 288] on div at bounding box center [820, 225] width 244 height 244
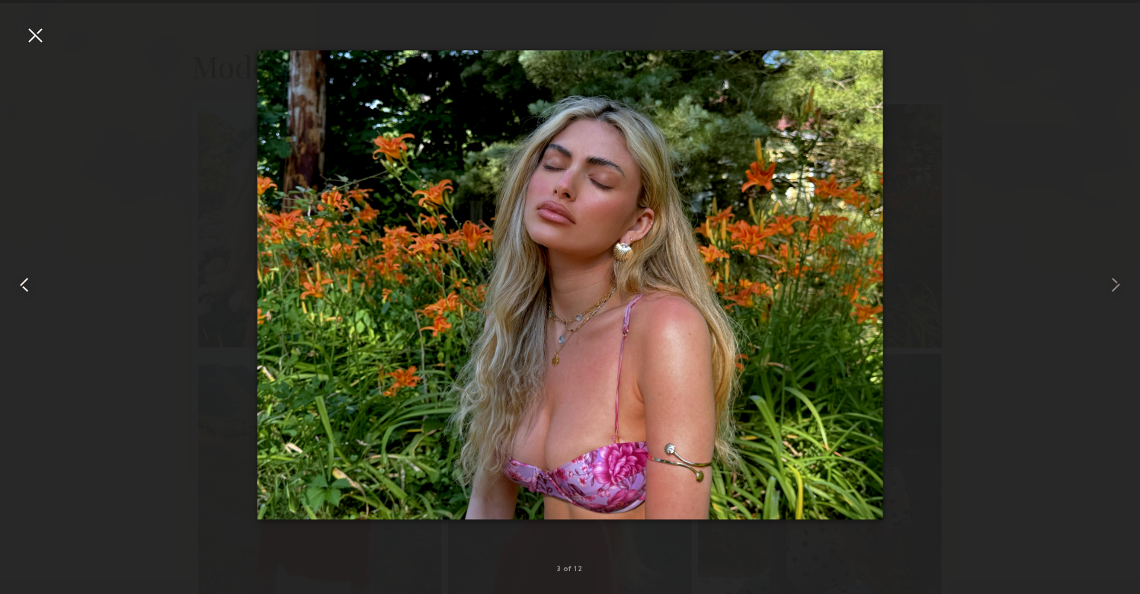
click at [20, 27] on div at bounding box center [23, 284] width 46 height 521
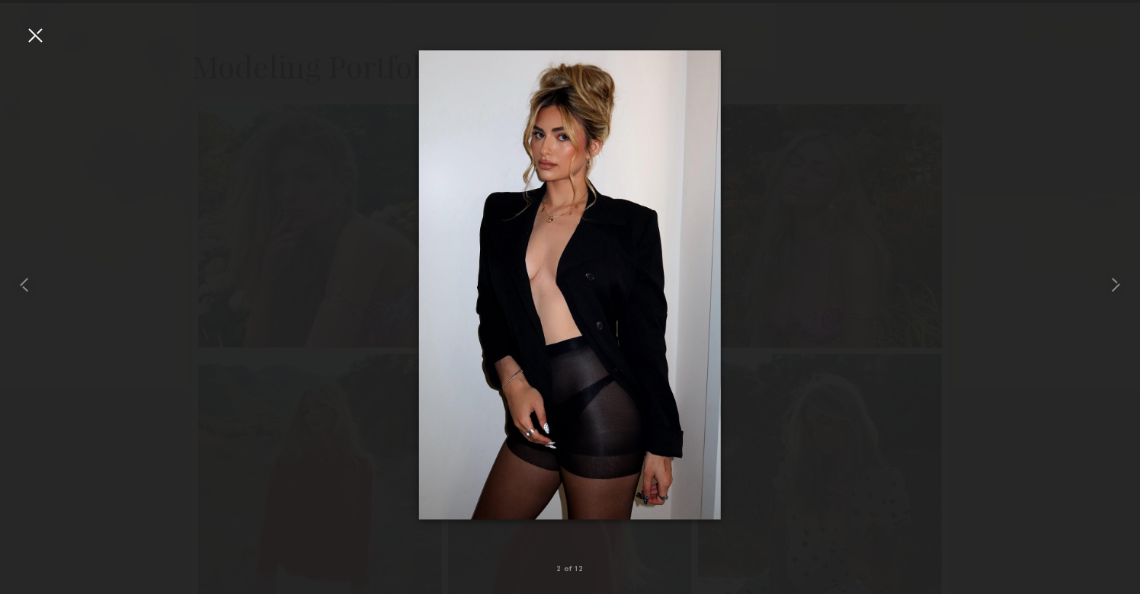
click at [38, 37] on div at bounding box center [35, 35] width 24 height 24
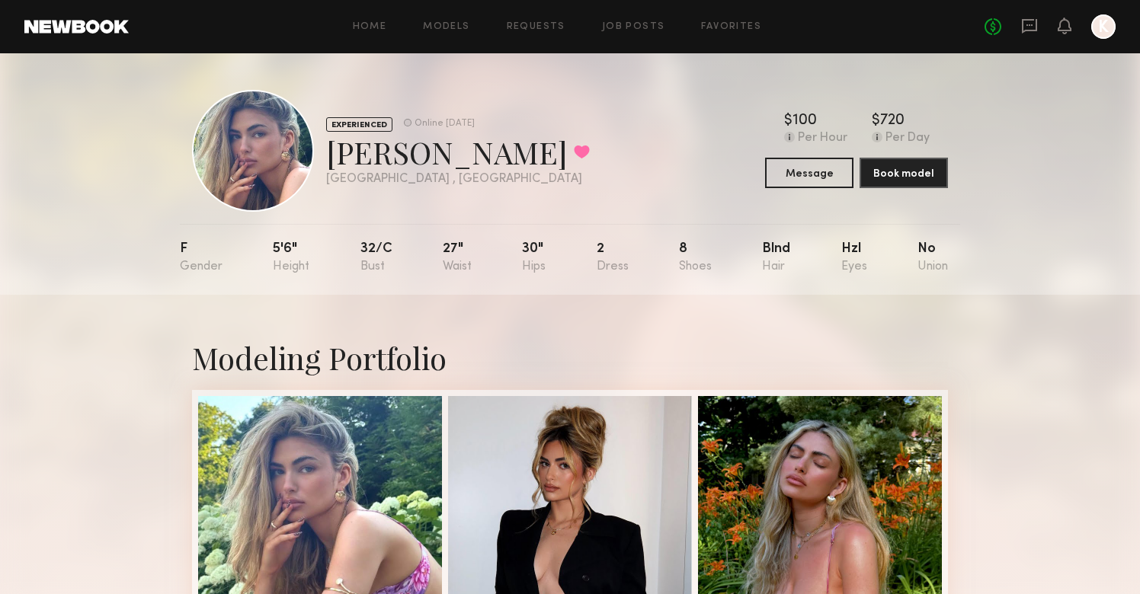
scroll to position [0, 0]
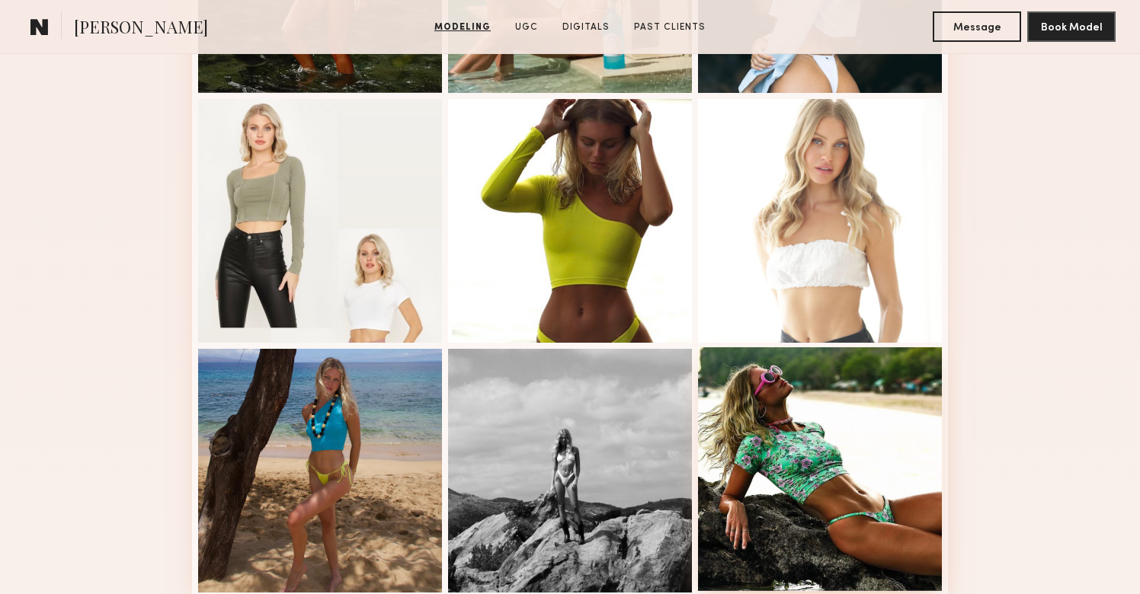
scroll to position [938, 0]
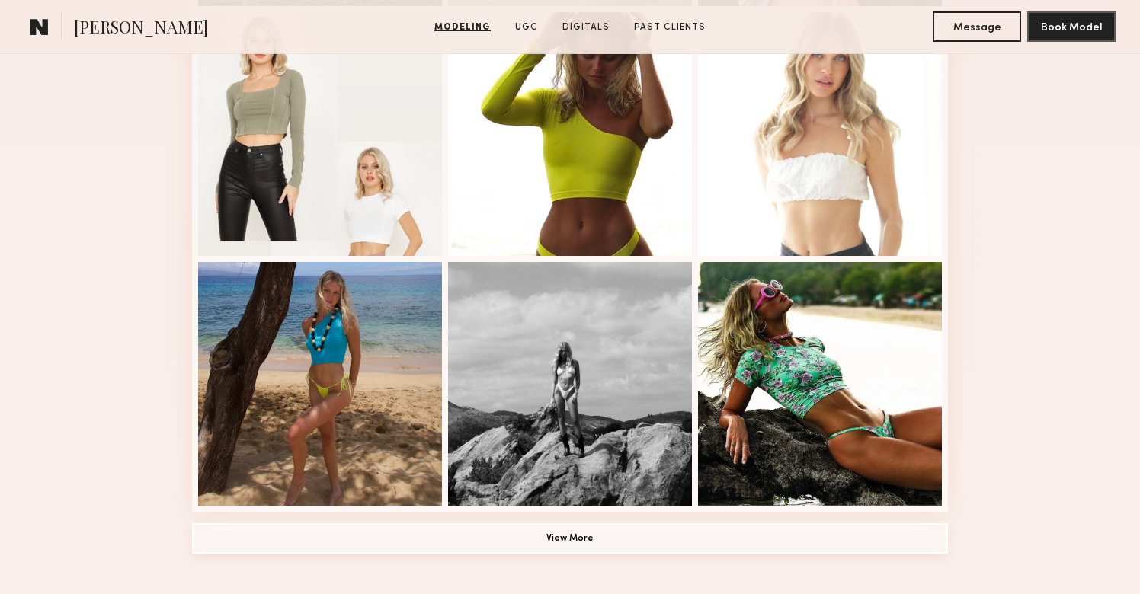
click at [746, 533] on button "View More" at bounding box center [570, 539] width 756 height 30
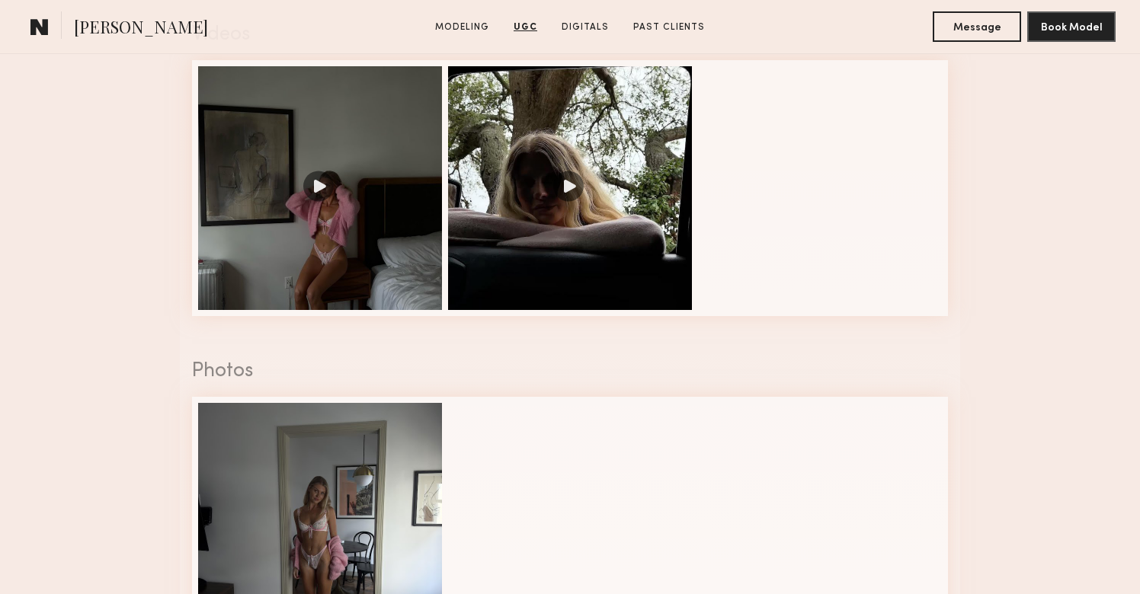
scroll to position [2300, 0]
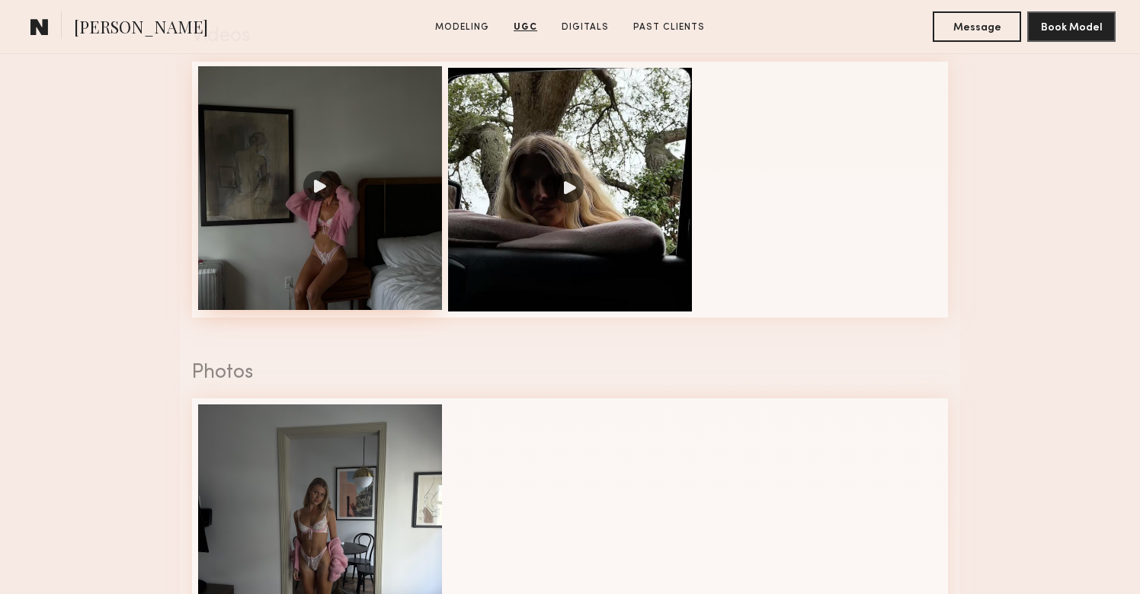
click at [399, 251] on div at bounding box center [320, 188] width 244 height 244
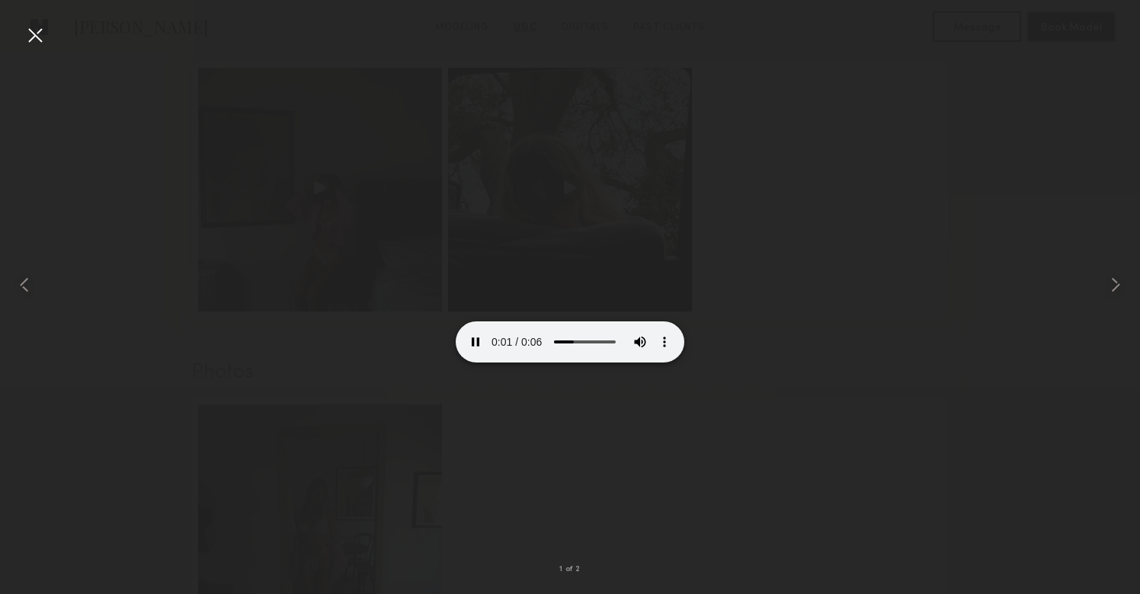
click at [684, 363] on video at bounding box center [570, 305] width 229 height 114
click at [31, 30] on div at bounding box center [35, 35] width 24 height 24
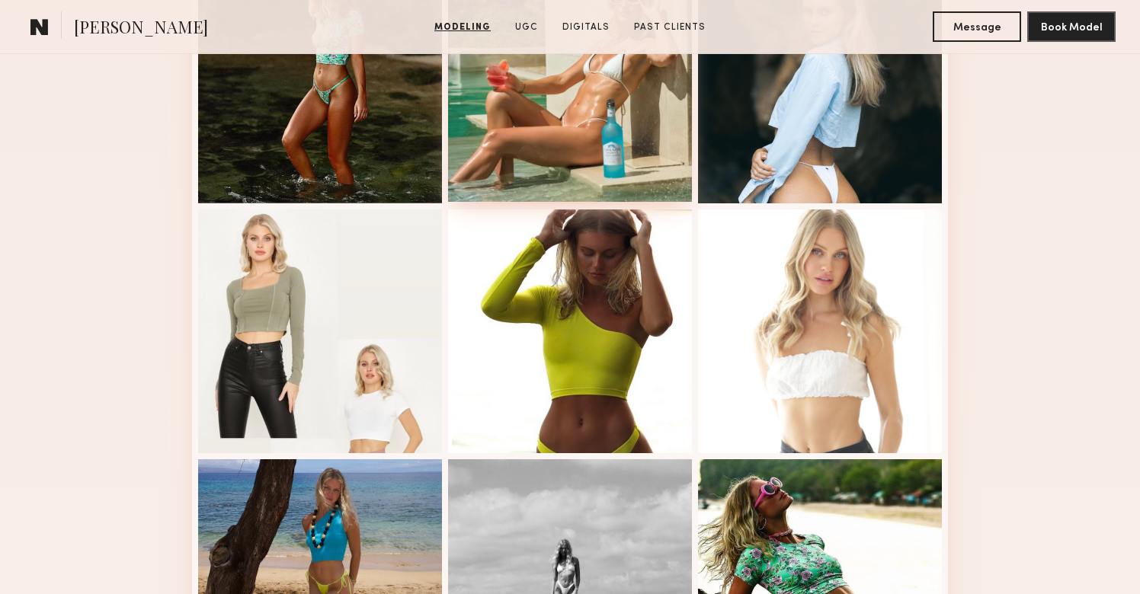
scroll to position [728, 0]
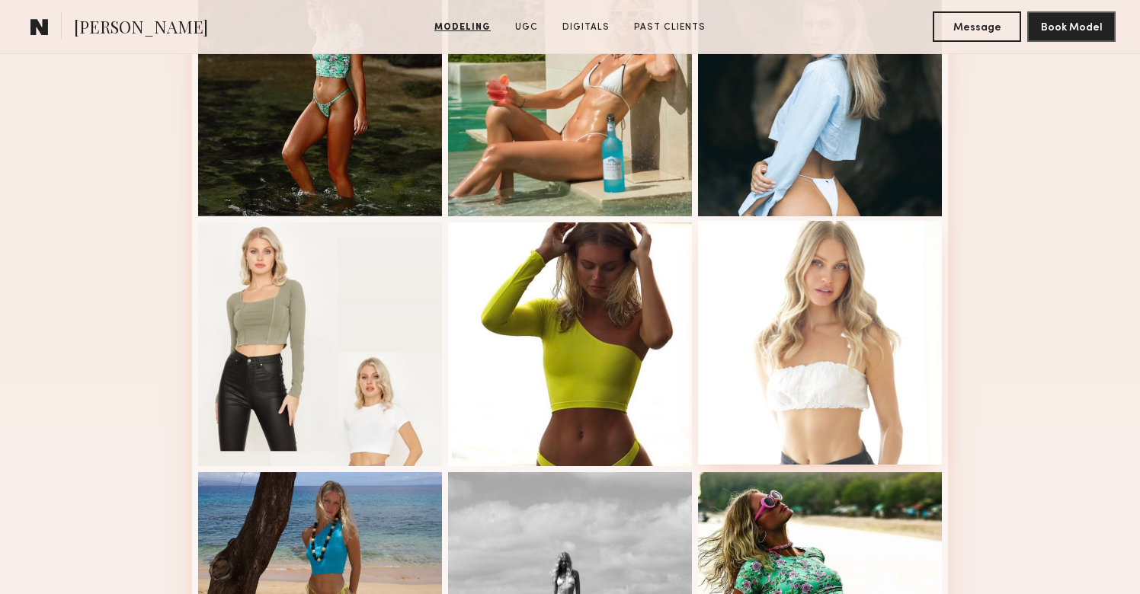
click at [785, 315] on div at bounding box center [820, 343] width 244 height 244
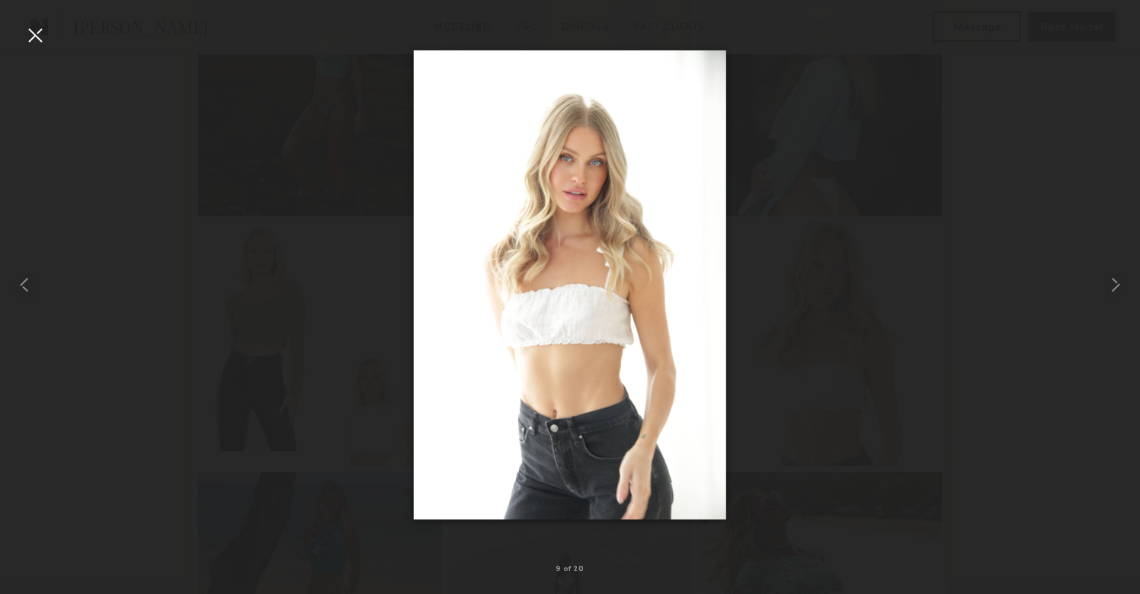
click at [30, 30] on div at bounding box center [35, 35] width 24 height 24
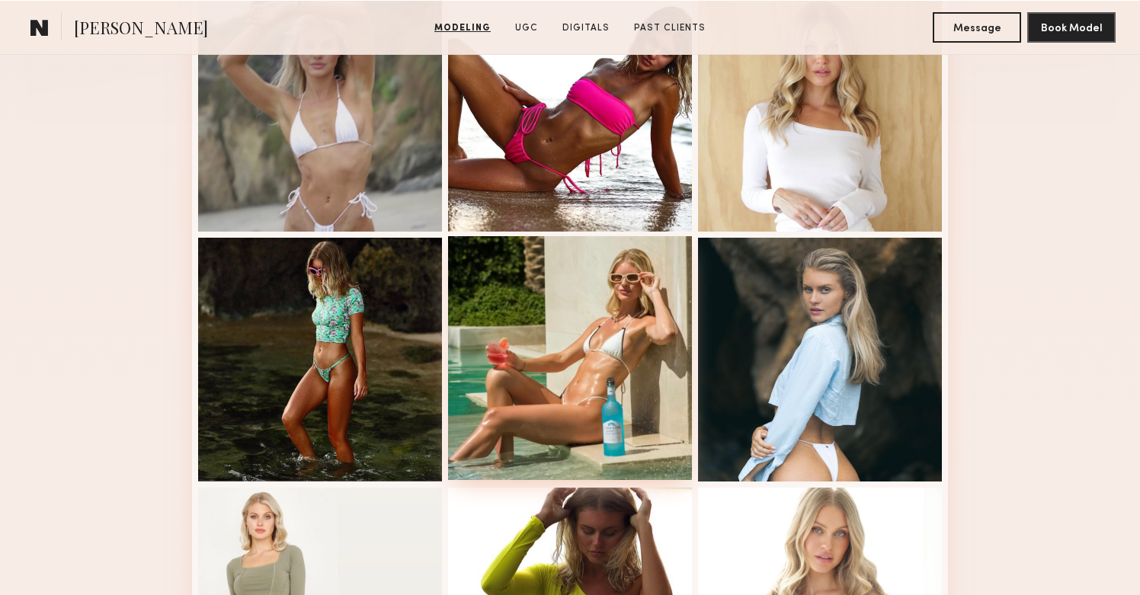
scroll to position [437, 0]
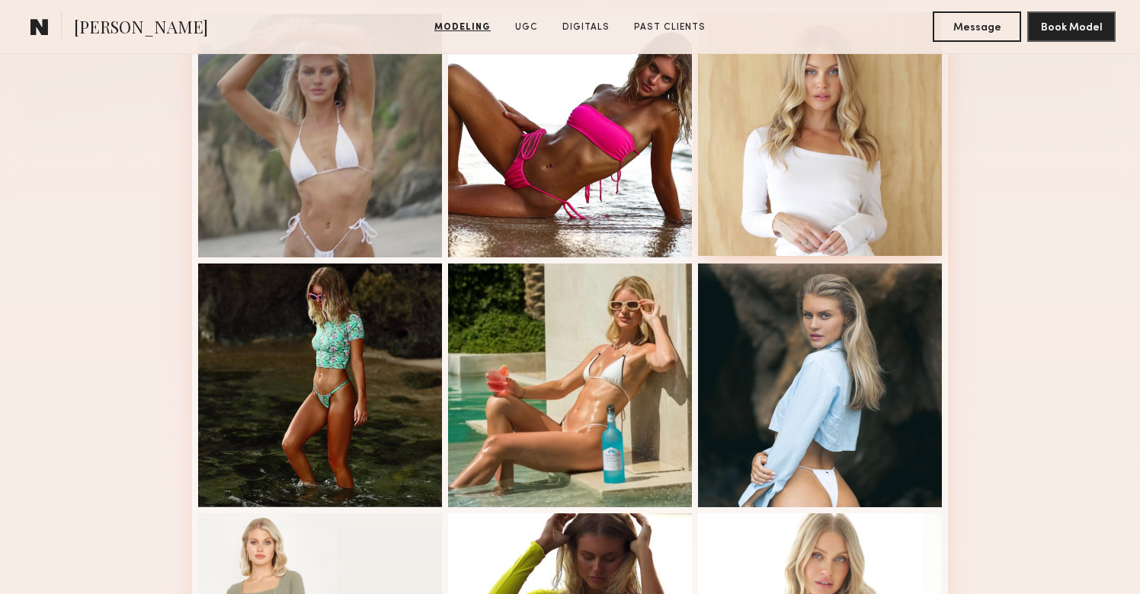
click at [831, 181] on div at bounding box center [820, 134] width 244 height 244
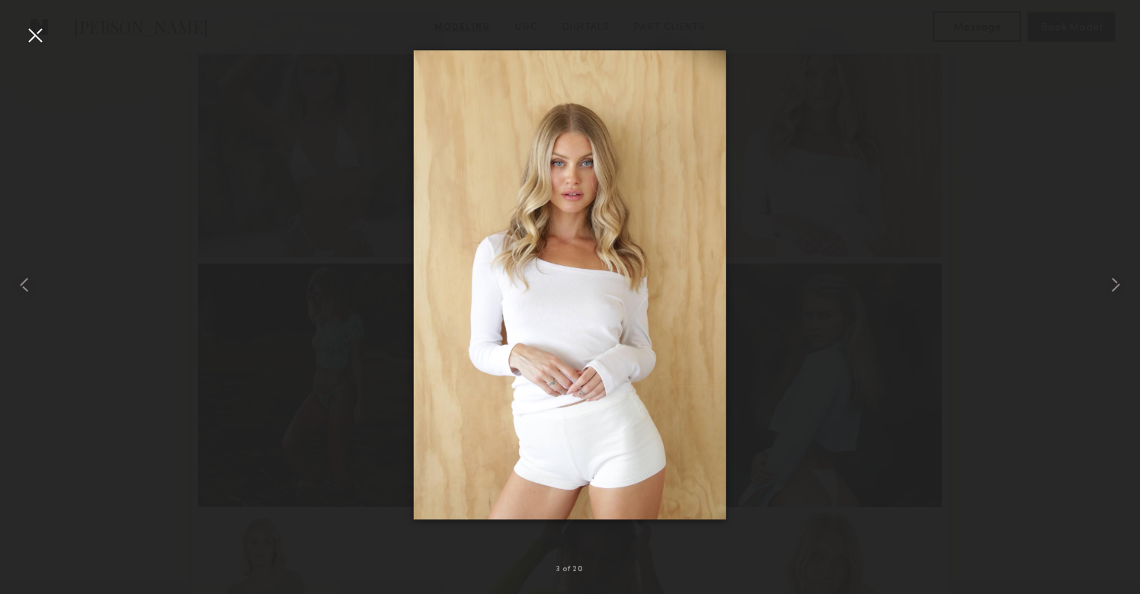
click at [37, 33] on div at bounding box center [35, 35] width 24 height 24
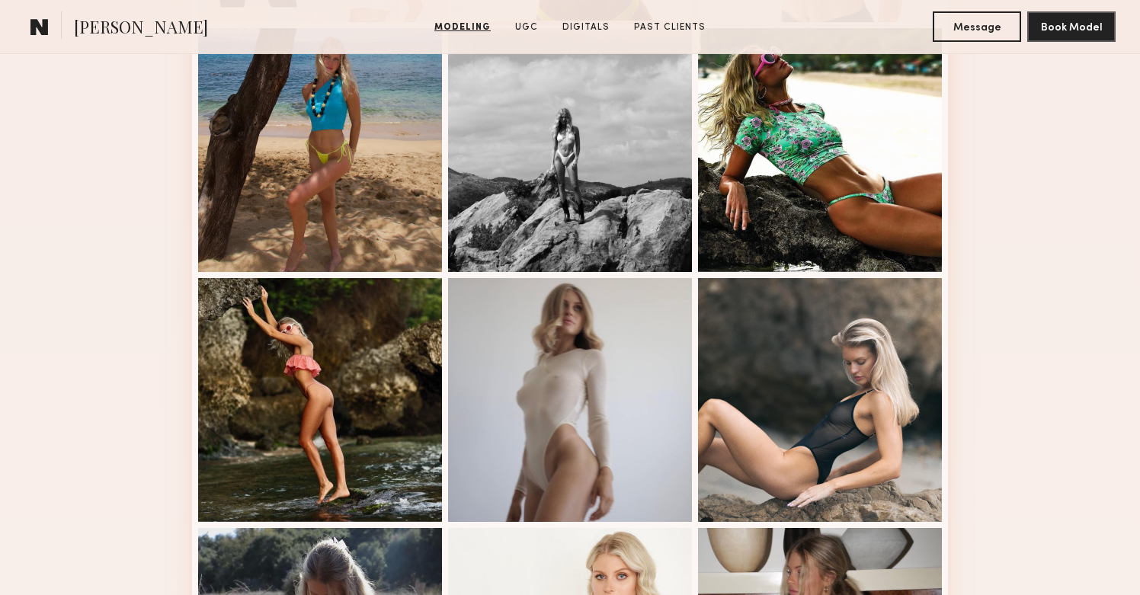
scroll to position [1222, 0]
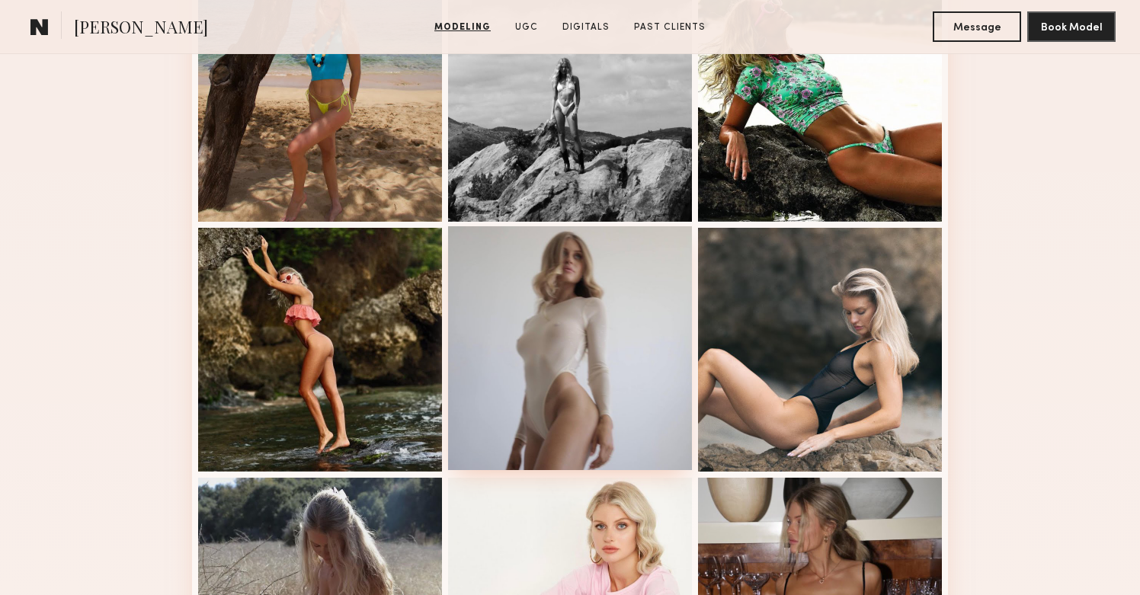
click at [546, 296] on div at bounding box center [570, 348] width 244 height 244
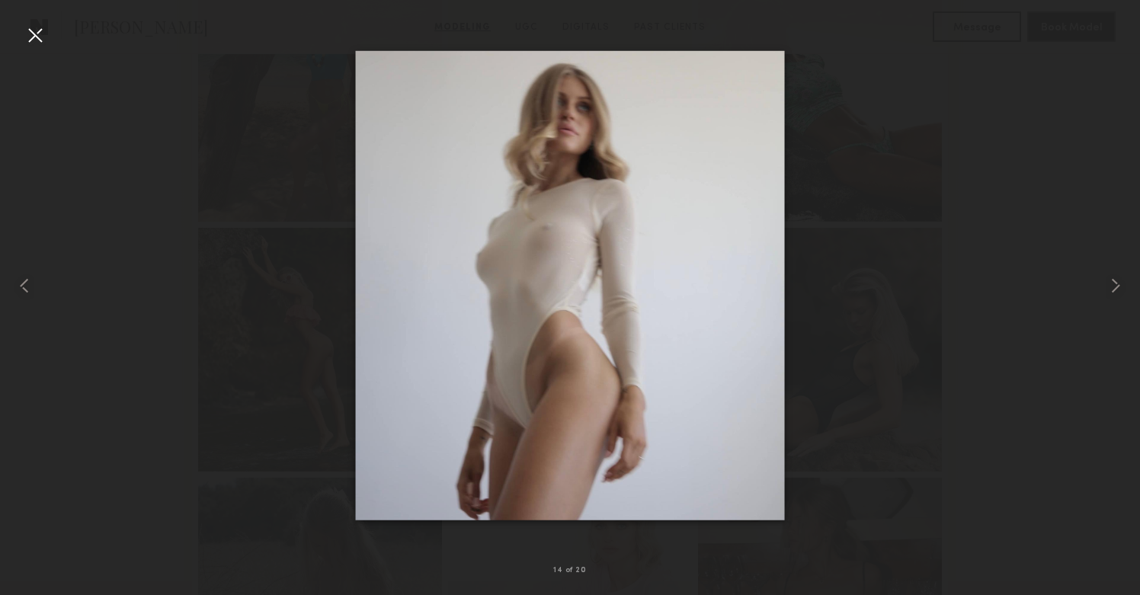
click at [41, 30] on div at bounding box center [35, 35] width 24 height 24
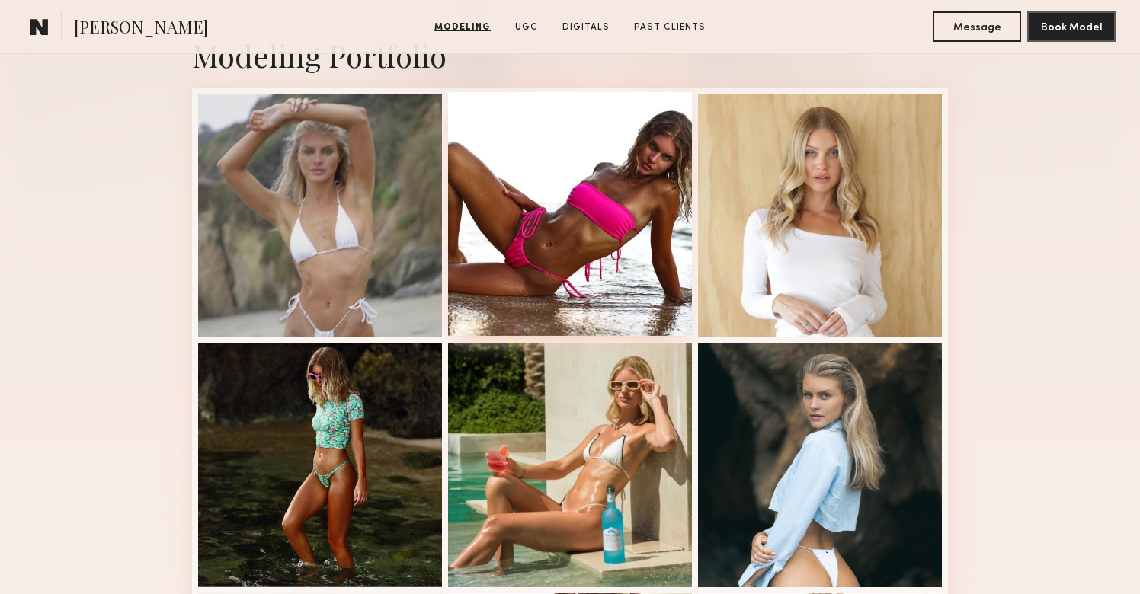
scroll to position [362, 0]
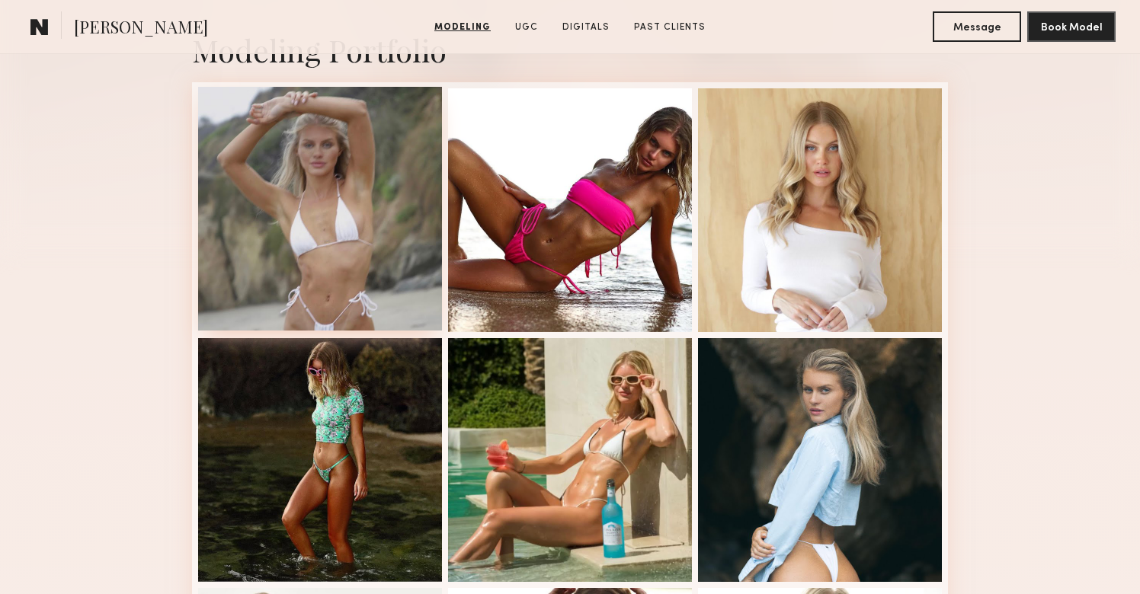
click at [352, 232] on div at bounding box center [320, 209] width 244 height 244
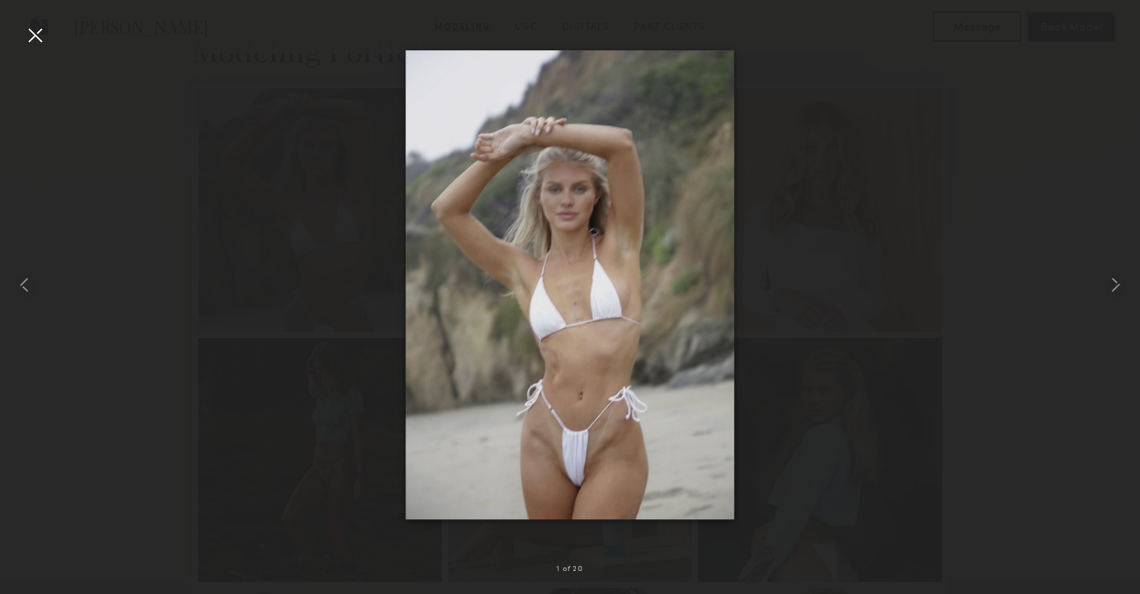
click at [33, 33] on div at bounding box center [35, 35] width 24 height 24
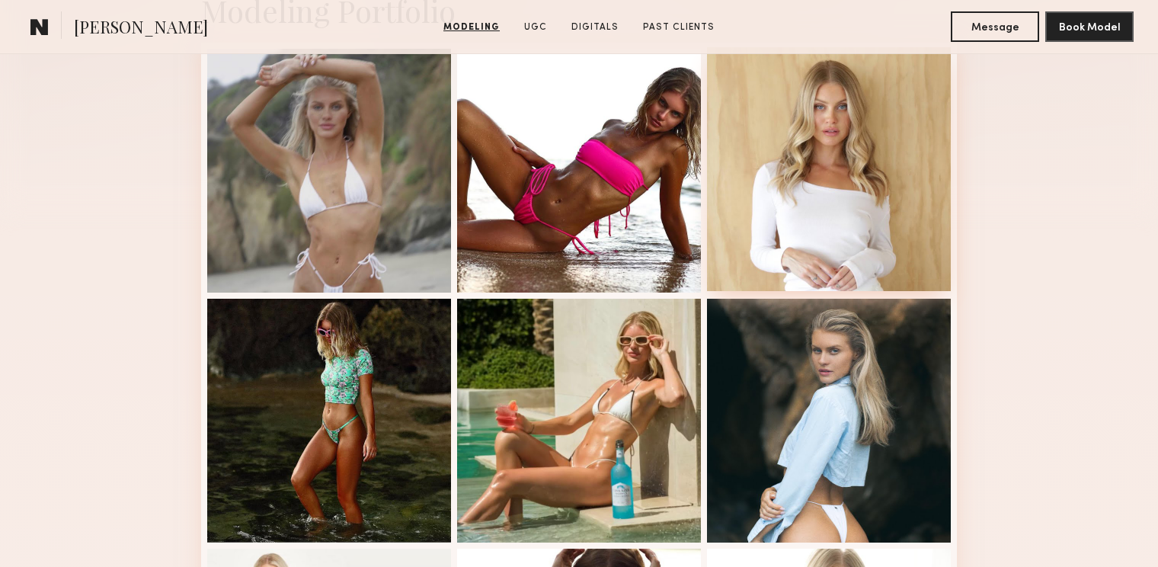
scroll to position [392, 0]
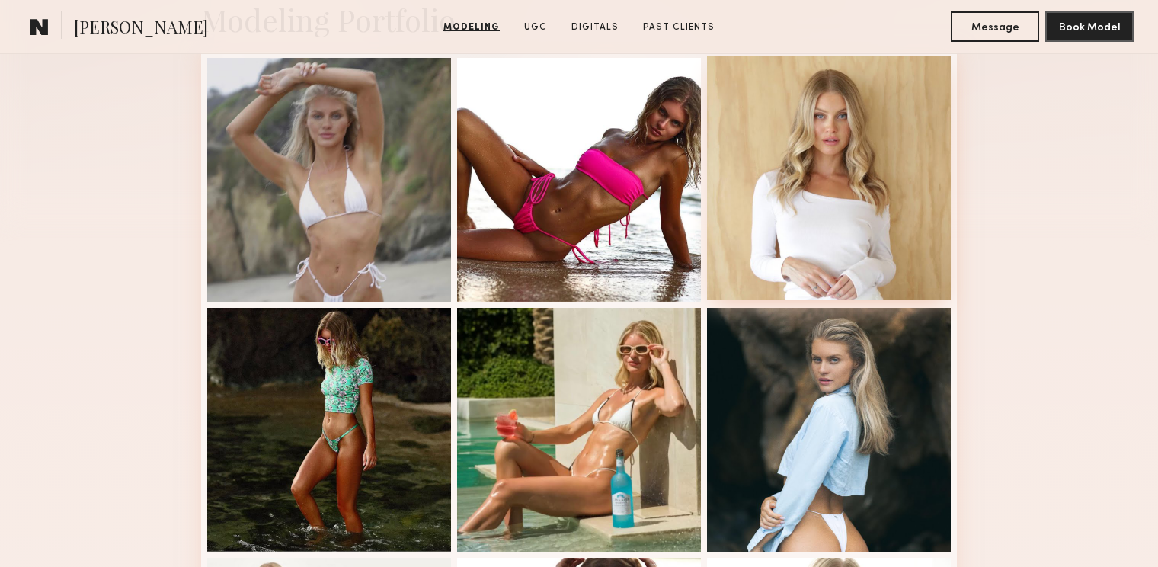
click at [879, 168] on div at bounding box center [829, 178] width 244 height 244
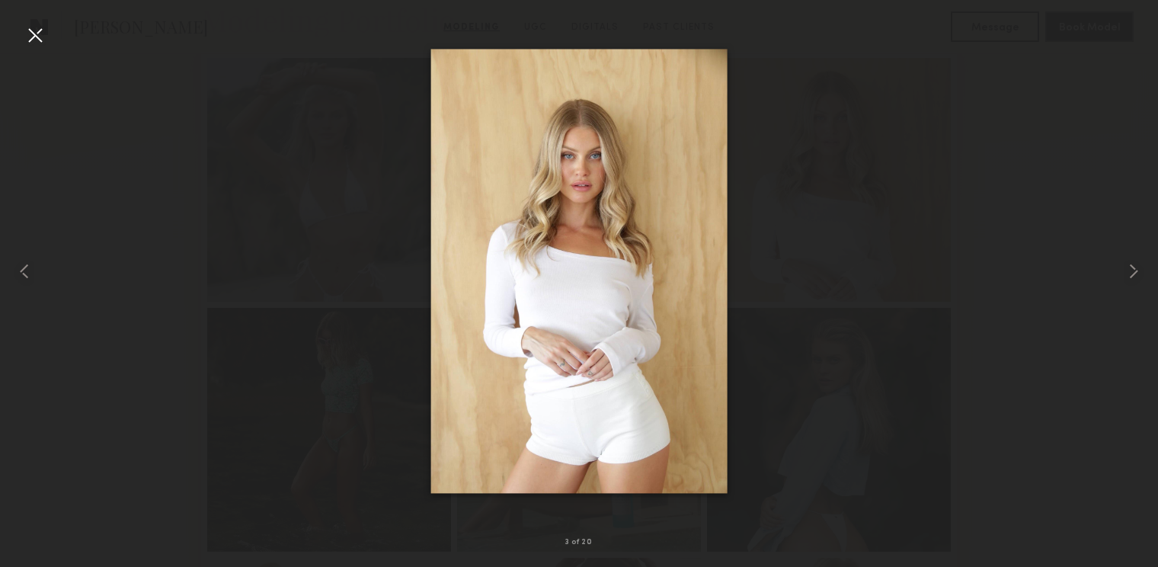
click at [34, 32] on div at bounding box center [35, 35] width 24 height 24
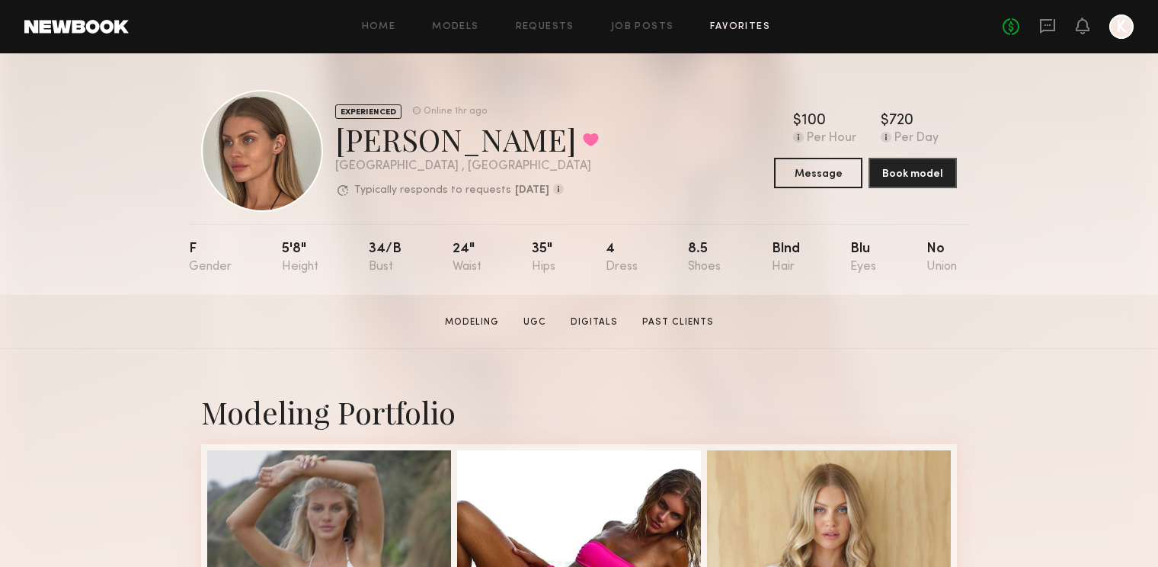
scroll to position [0, 0]
click at [733, 30] on link "Favorites" at bounding box center [740, 27] width 60 height 10
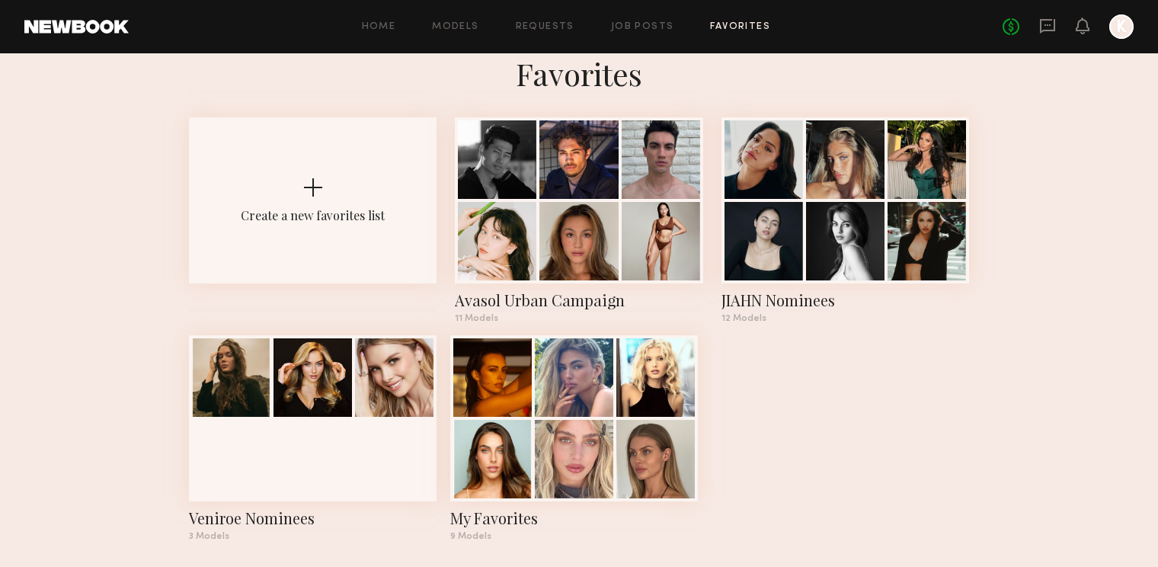
scroll to position [34, 0]
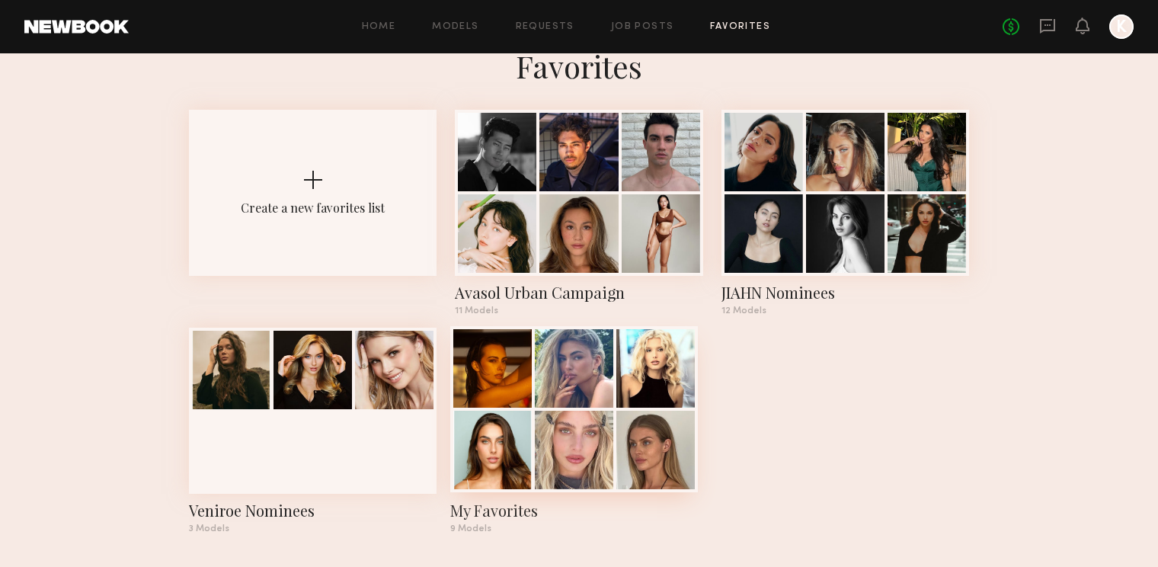
click at [591, 447] on div at bounding box center [574, 450] width 78 height 78
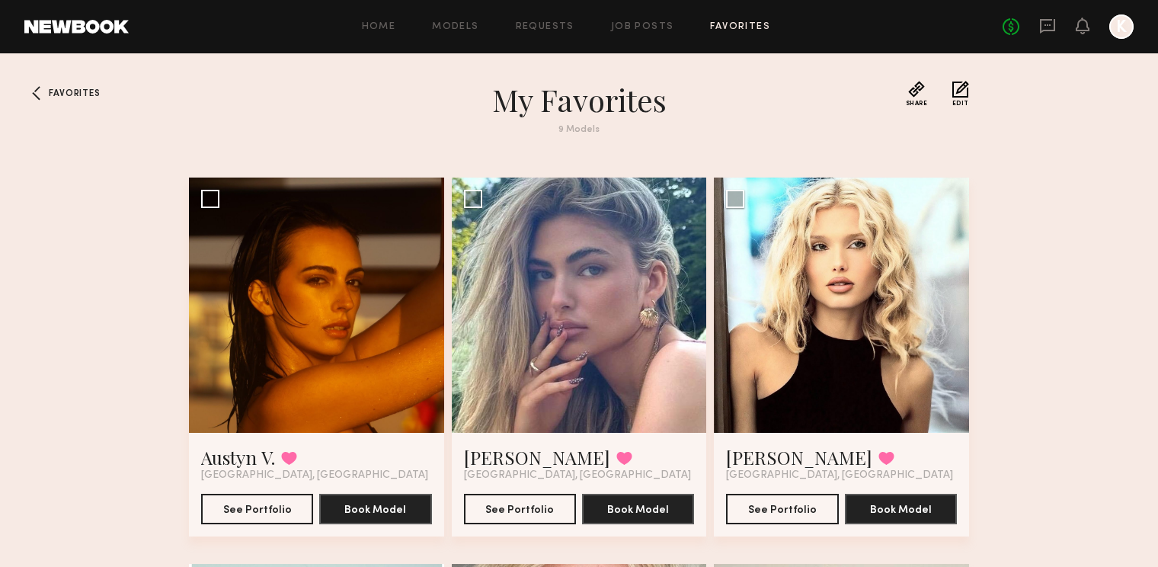
scroll to position [34, 0]
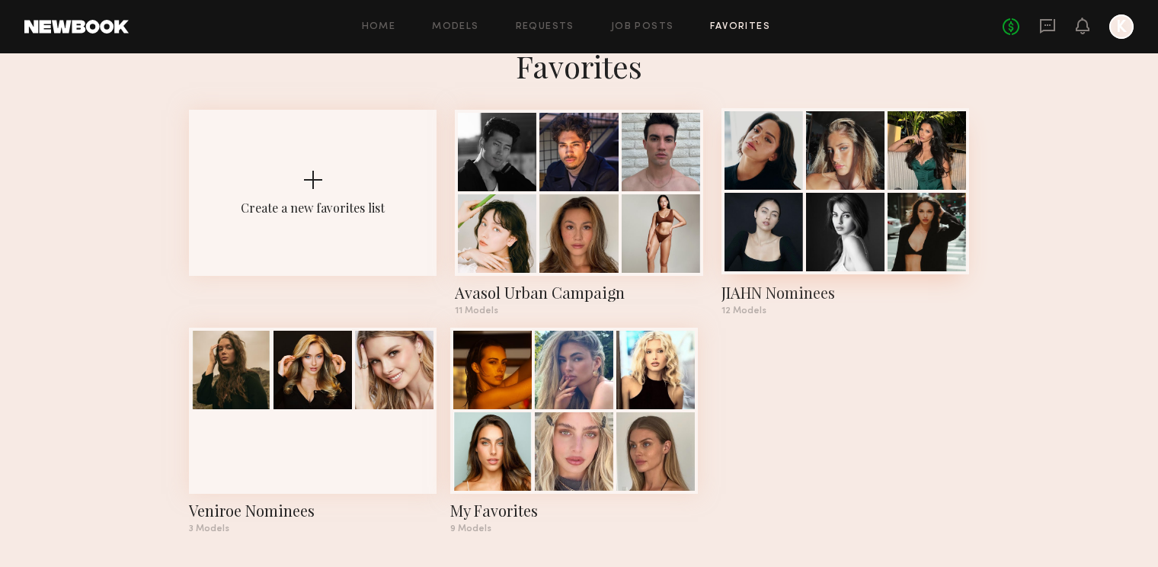
click at [827, 215] on div at bounding box center [845, 232] width 78 height 78
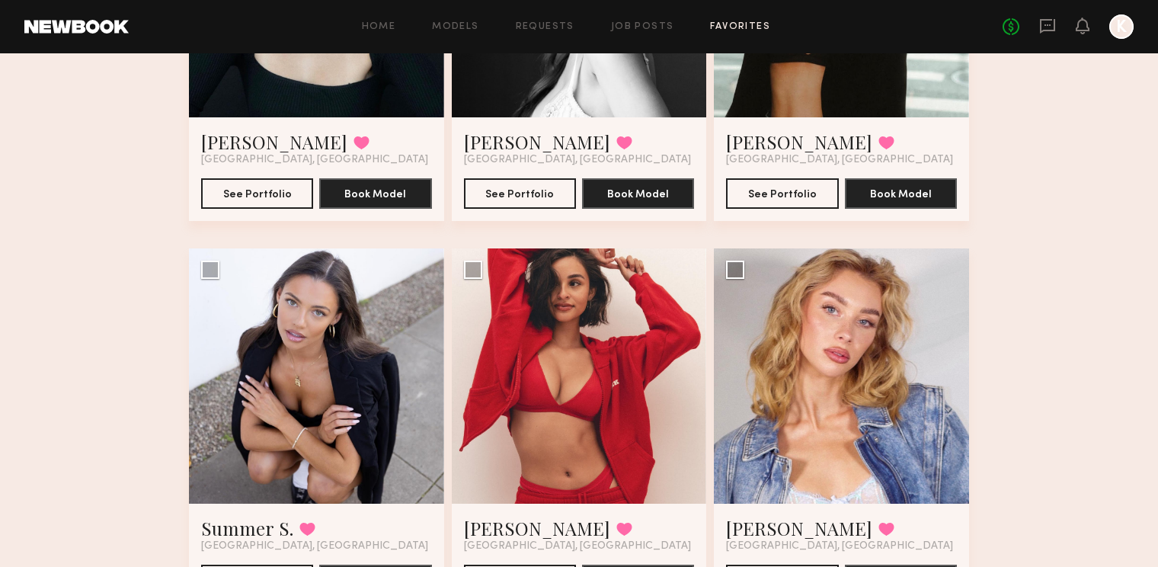
scroll to position [772, 0]
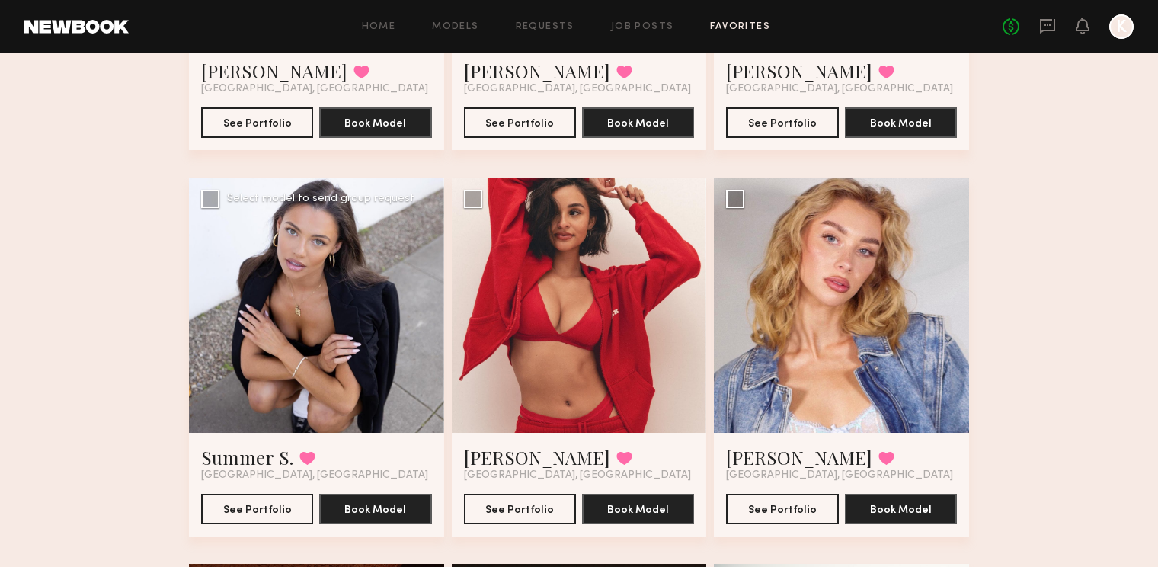
click at [325, 348] on div at bounding box center [316, 305] width 255 height 255
click at [263, 463] on link "Summer S." at bounding box center [247, 457] width 92 height 24
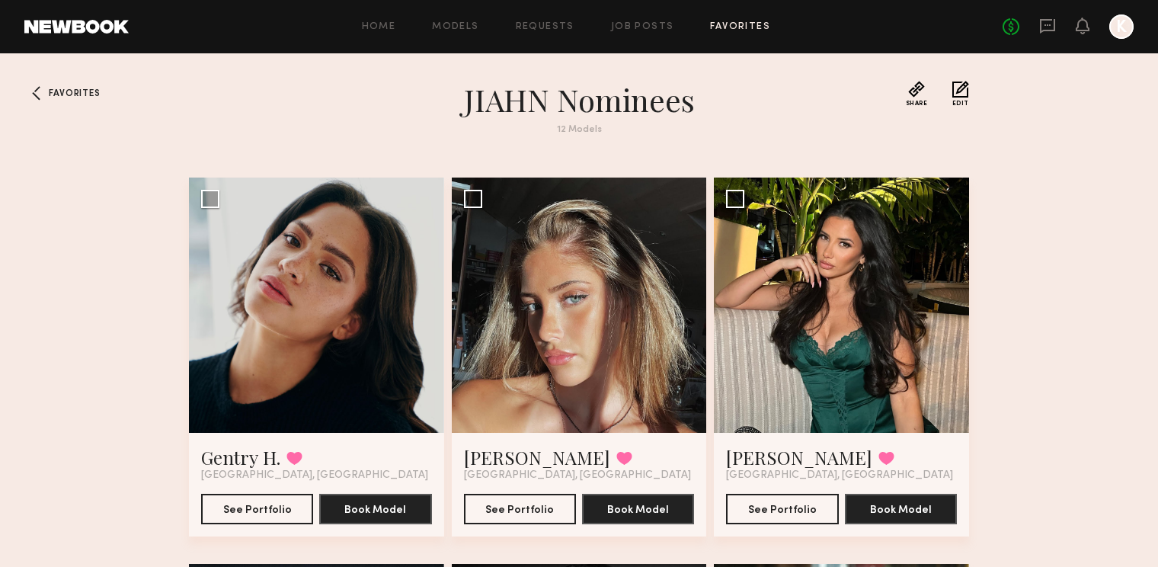
scroll to position [0, 0]
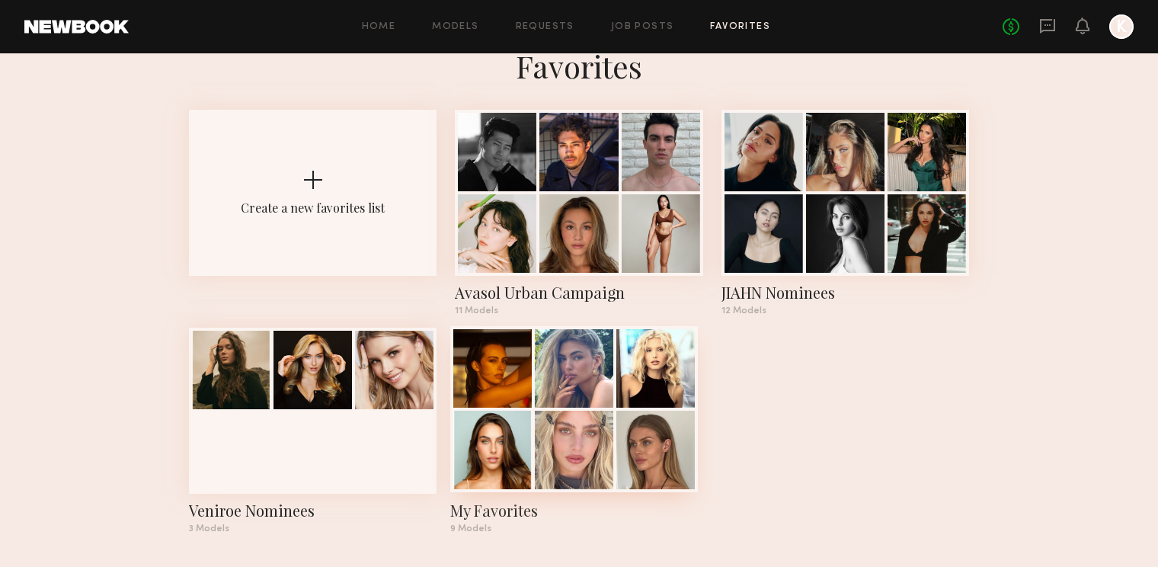
click at [588, 408] on div at bounding box center [574, 368] width 78 height 78
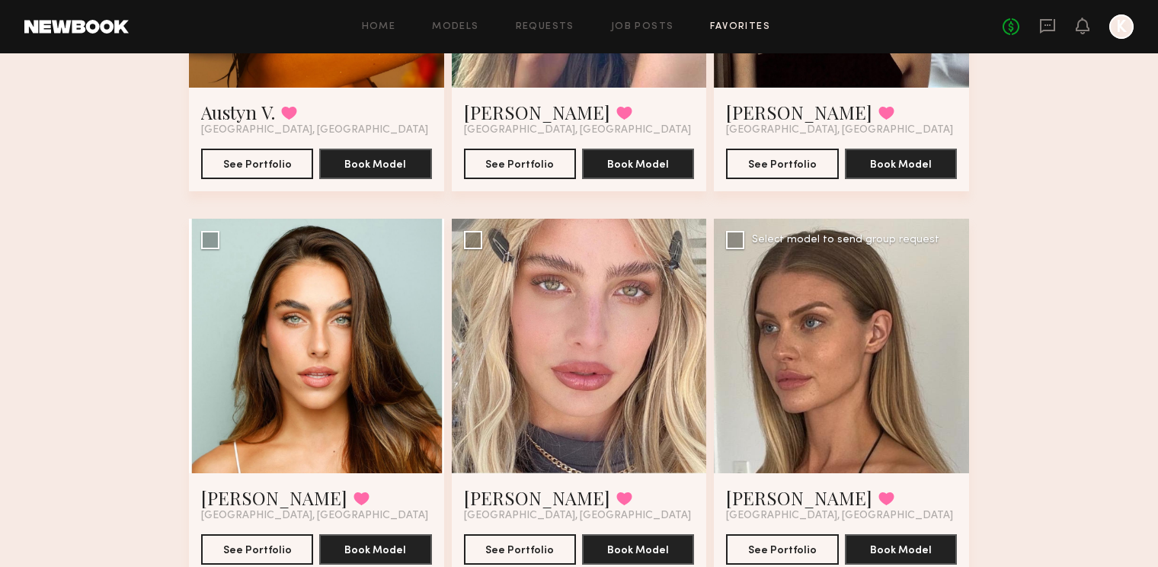
scroll to position [470, 0]
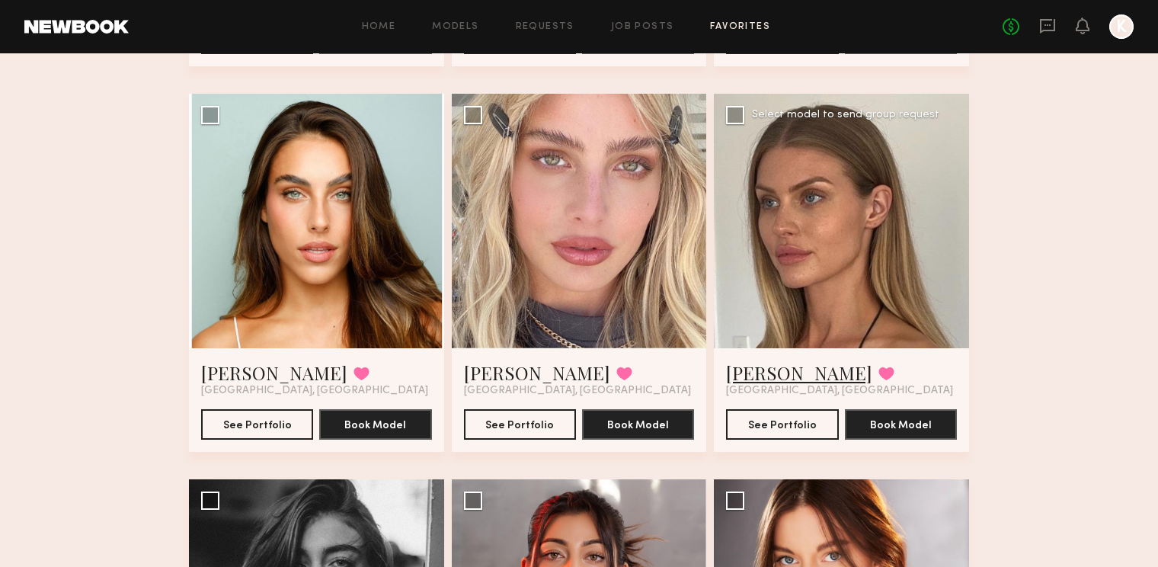
click at [791, 368] on link "[PERSON_NAME]" at bounding box center [799, 372] width 146 height 24
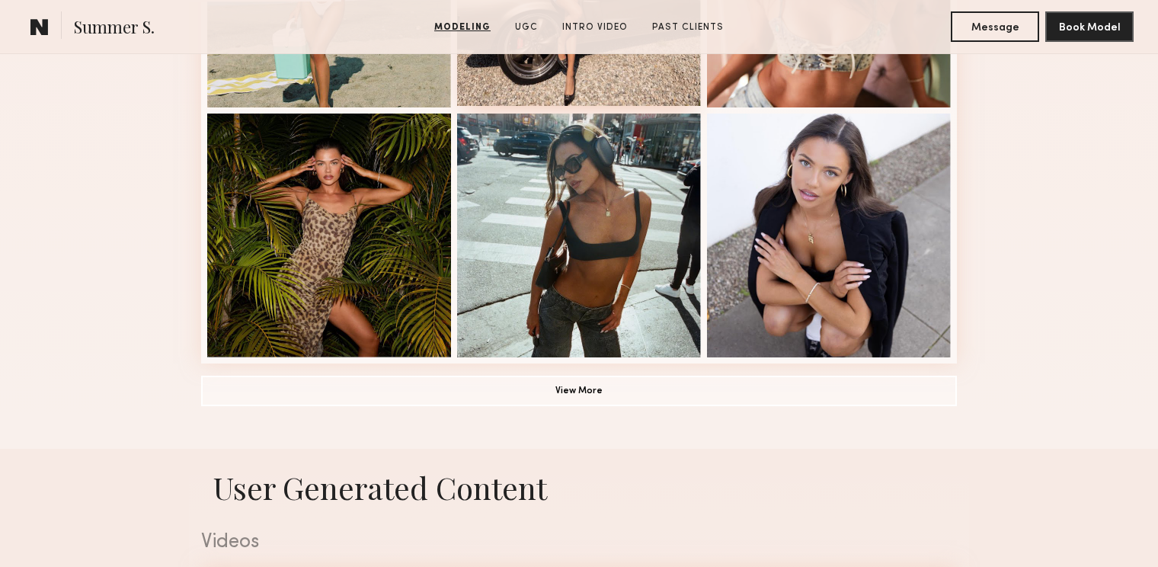
scroll to position [1098, 0]
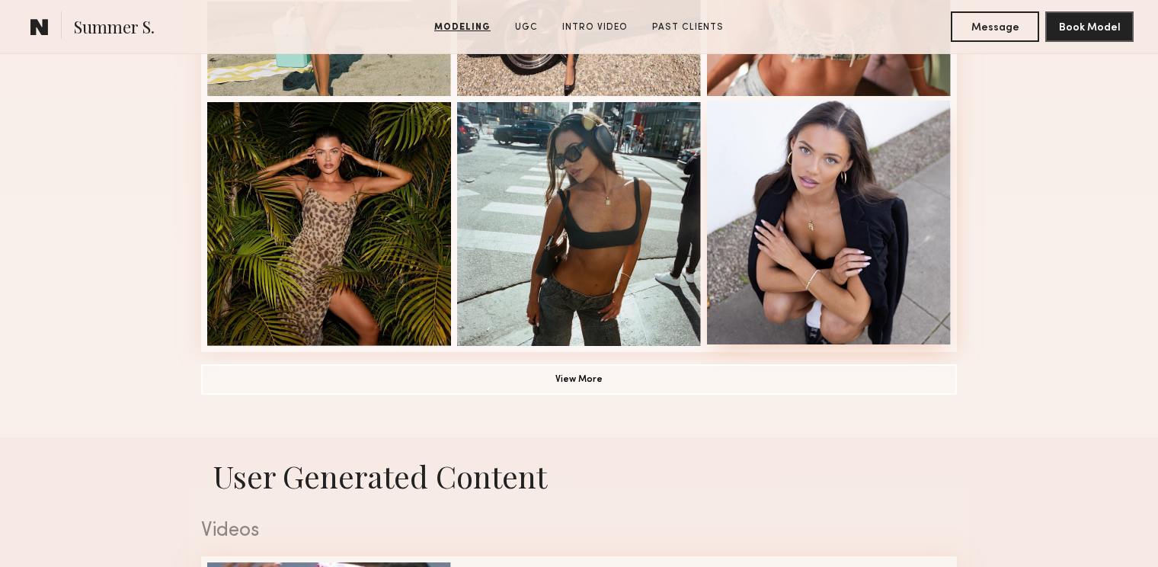
click at [859, 225] on div at bounding box center [829, 223] width 244 height 244
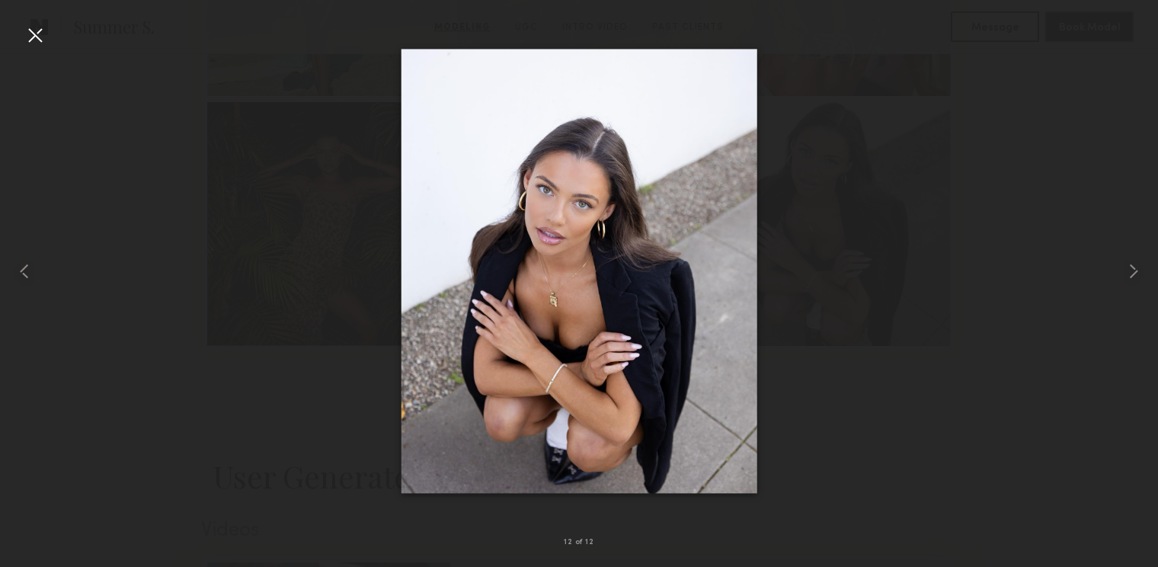
click at [35, 29] on div at bounding box center [35, 35] width 24 height 24
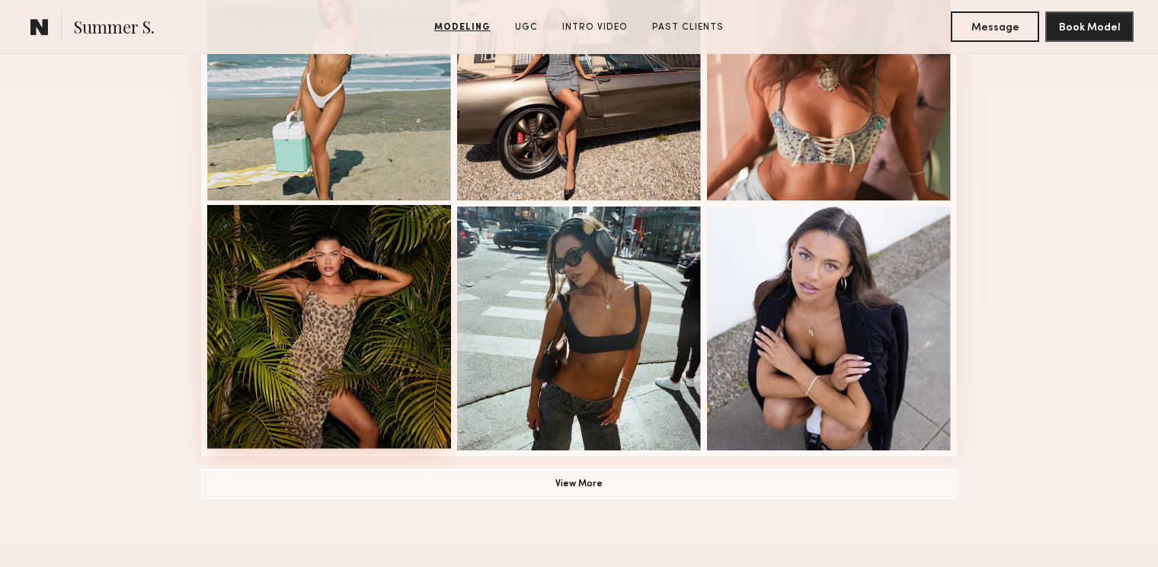
scroll to position [993, 0]
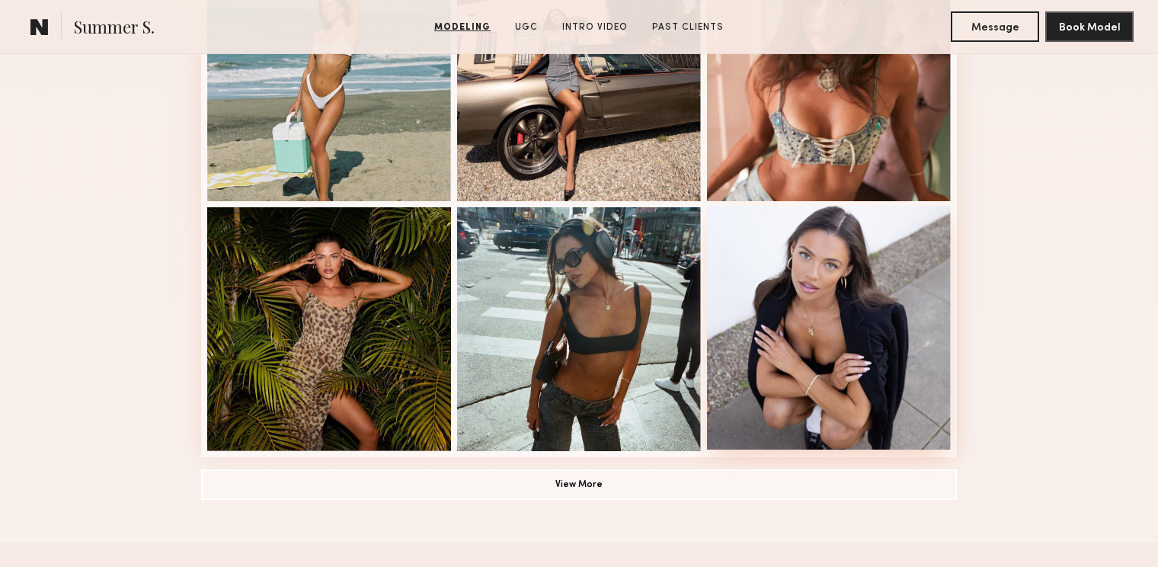
click at [856, 329] on div at bounding box center [829, 328] width 244 height 244
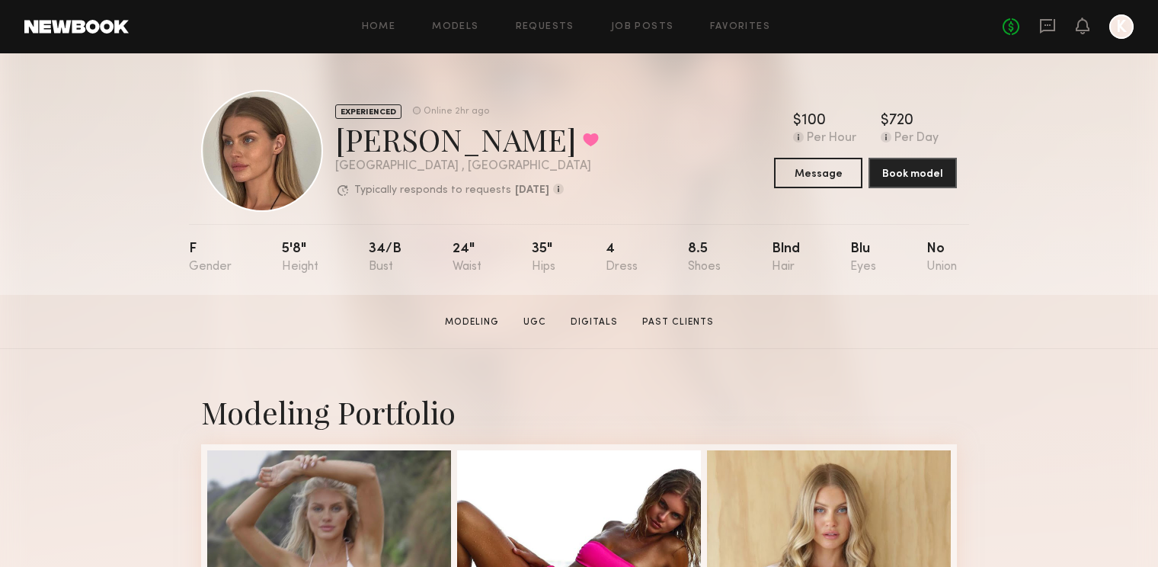
scroll to position [27, 0]
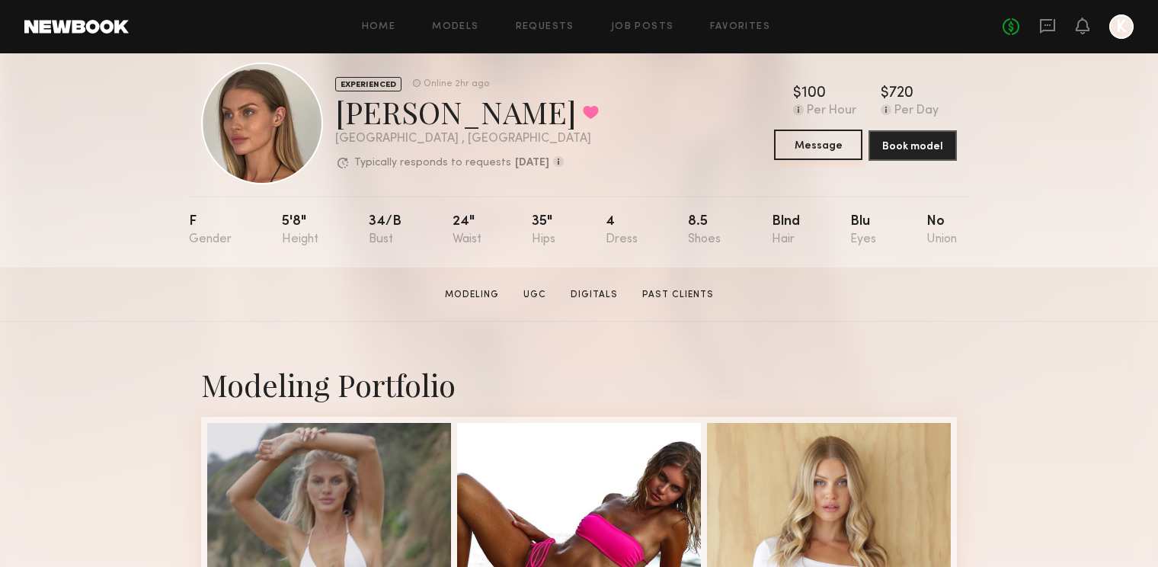
click at [818, 143] on button "Message" at bounding box center [818, 145] width 88 height 30
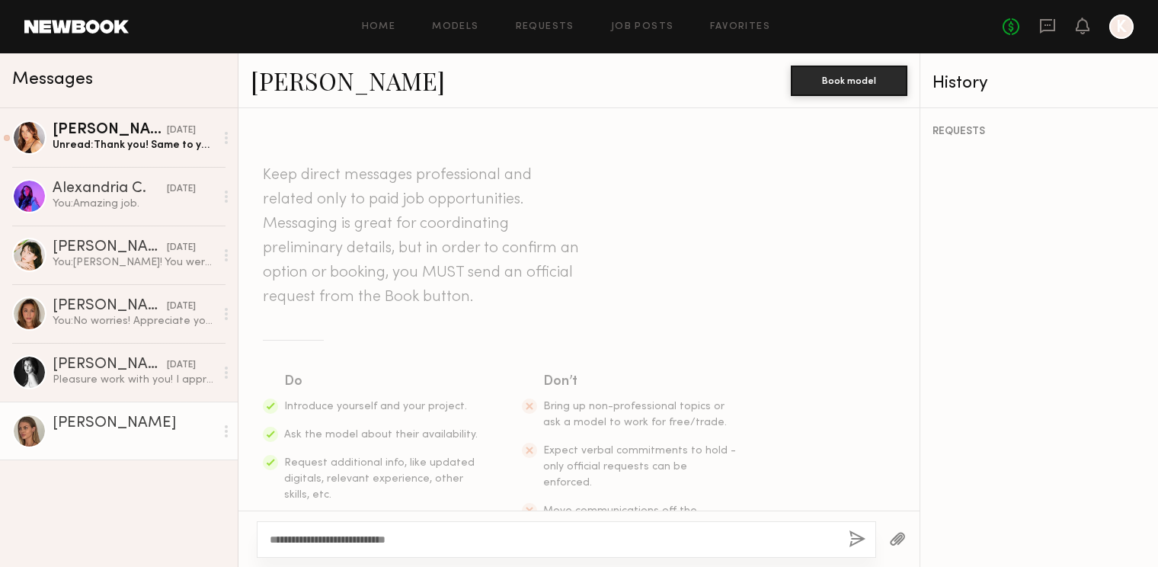
click at [344, 538] on textarea "**********" at bounding box center [553, 539] width 567 height 15
click at [434, 540] on textarea "**********" at bounding box center [553, 539] width 567 height 15
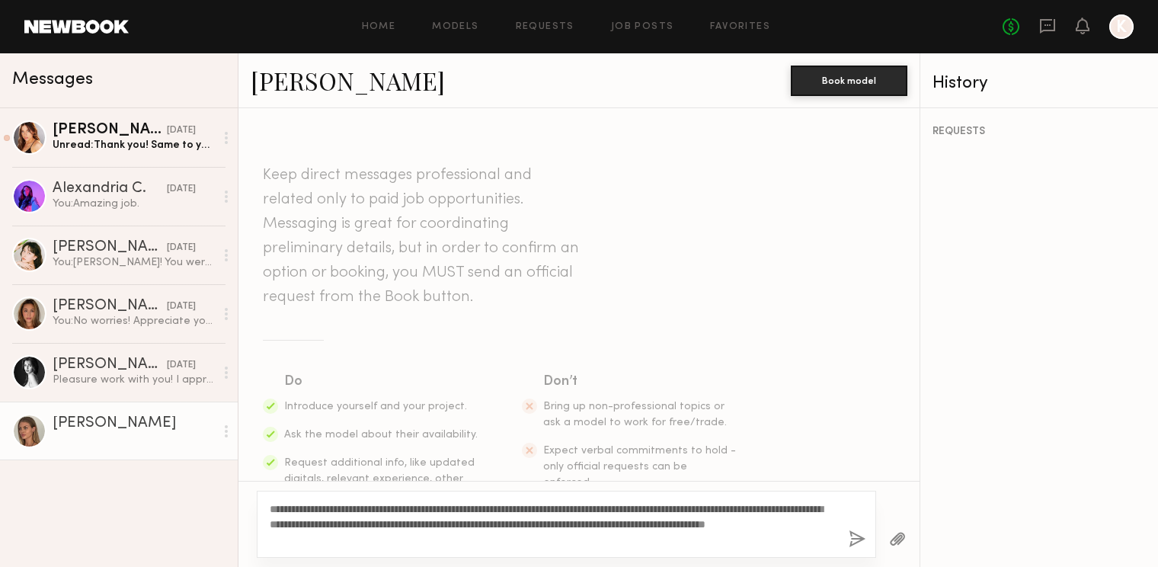
type textarea "**********"
click at [855, 540] on button "button" at bounding box center [857, 539] width 17 height 19
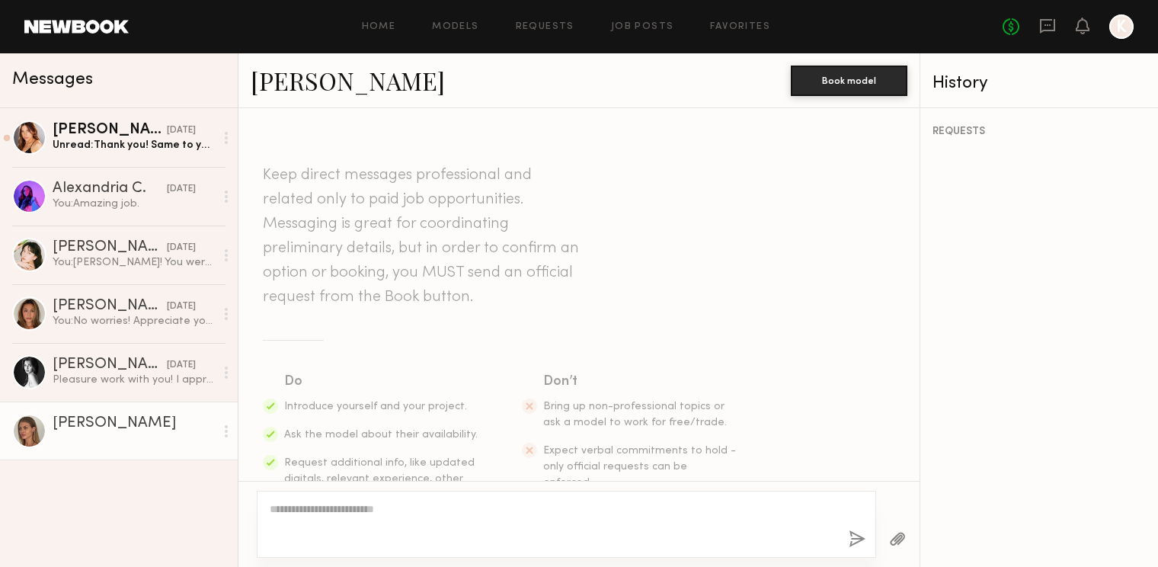
scroll to position [303, 0]
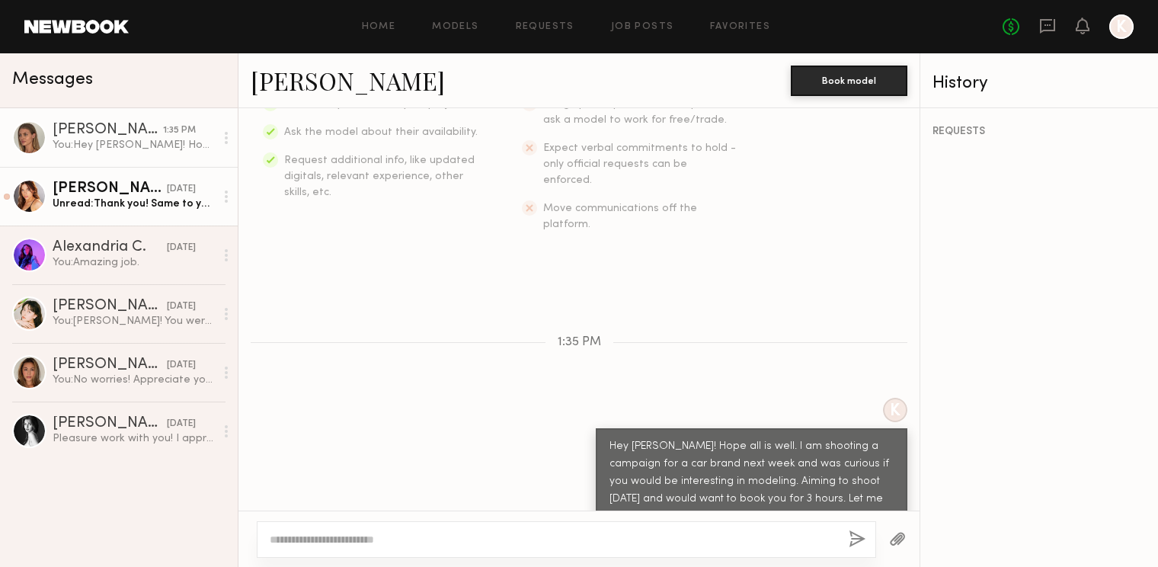
click at [98, 193] on div "[PERSON_NAME]" at bounding box center [110, 188] width 114 height 15
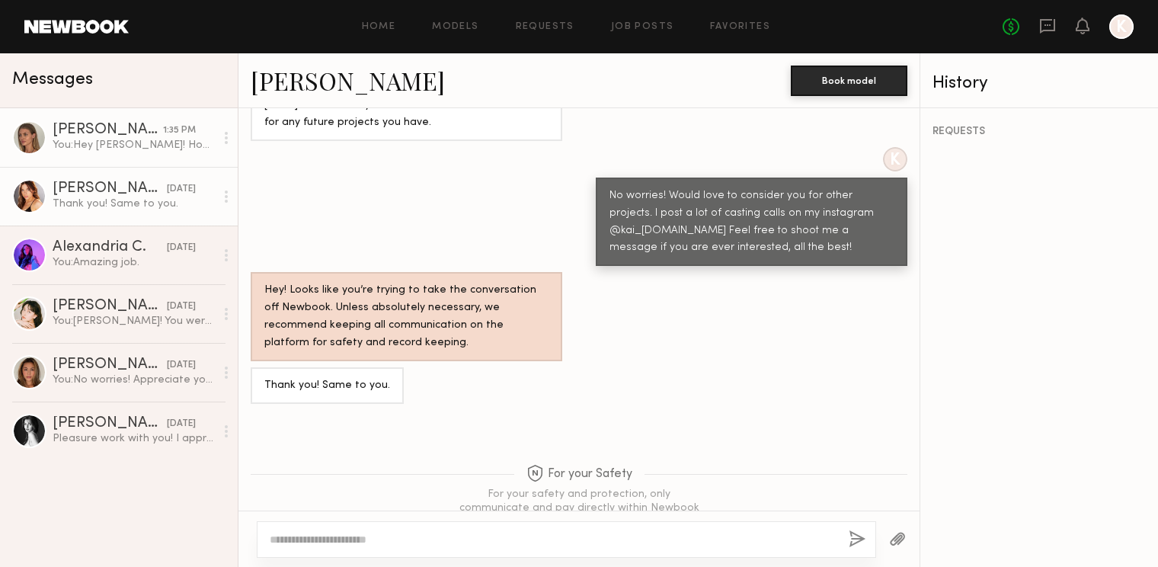
click at [93, 147] on div "You: Hey [PERSON_NAME]! Hope all is well. I am shooting a campaign for a car br…" at bounding box center [134, 145] width 162 height 14
